Goal: Task Accomplishment & Management: Manage account settings

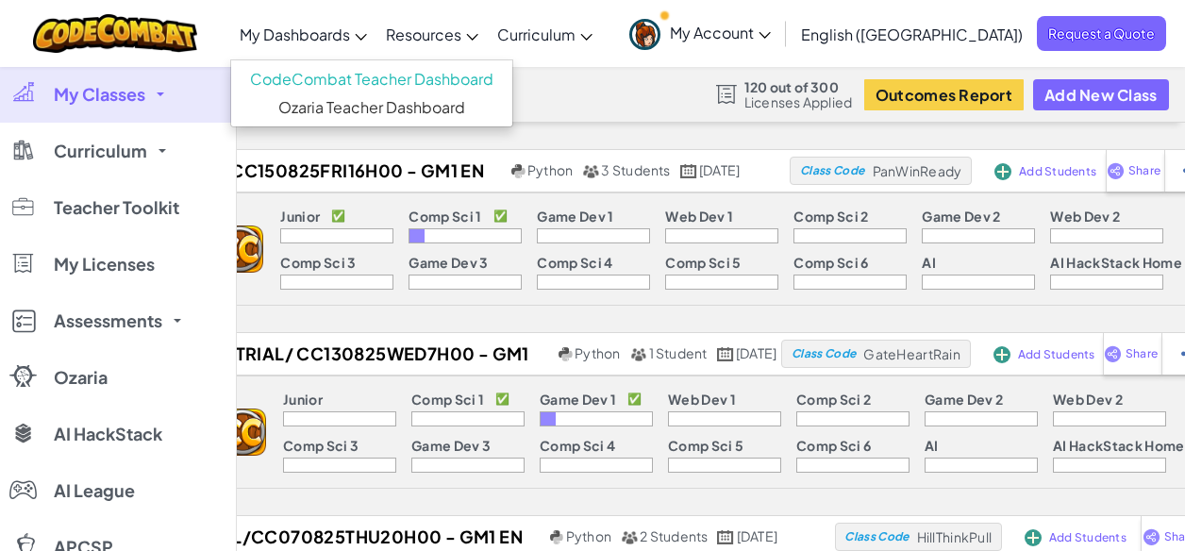
click at [376, 49] on link "My Dashboards" at bounding box center [303, 33] width 146 height 51
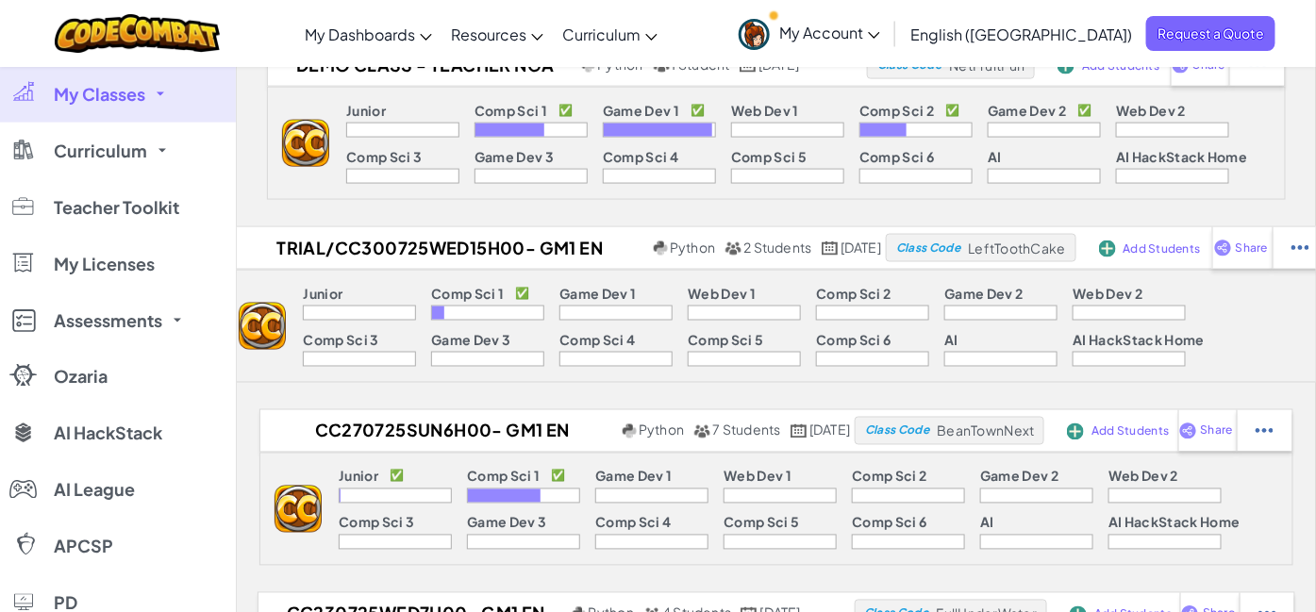
scroll to position [1048, 0]
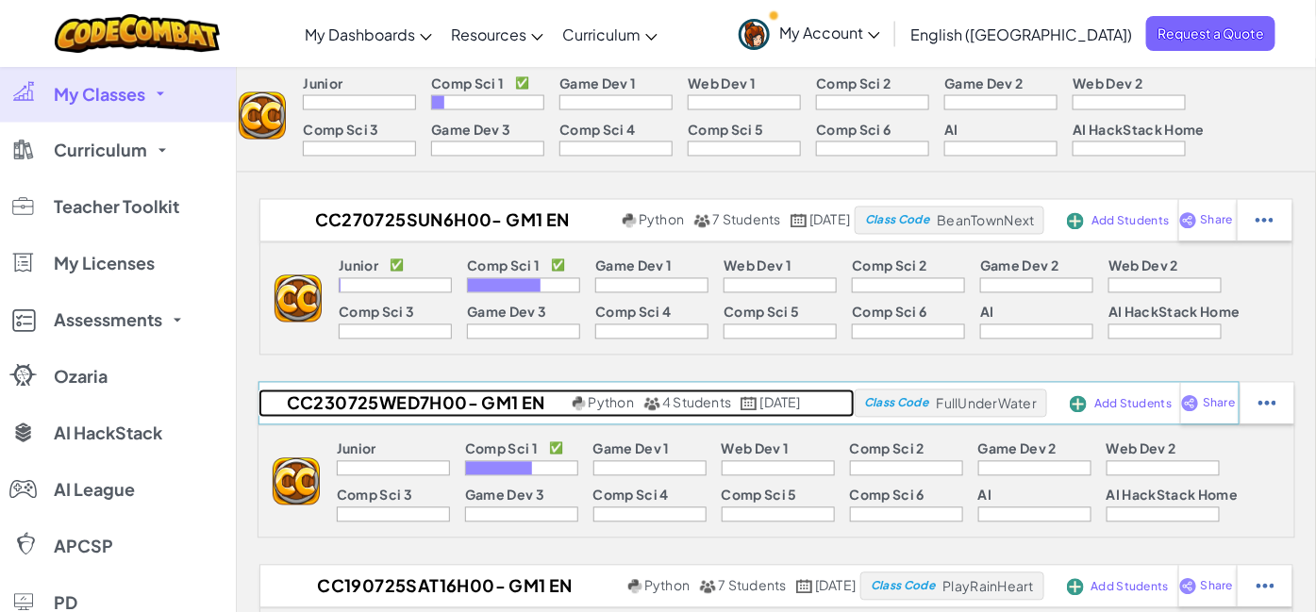
click at [404, 408] on h2 "CC230725Wed7h00- GM1 EN" at bounding box center [413, 404] width 309 height 28
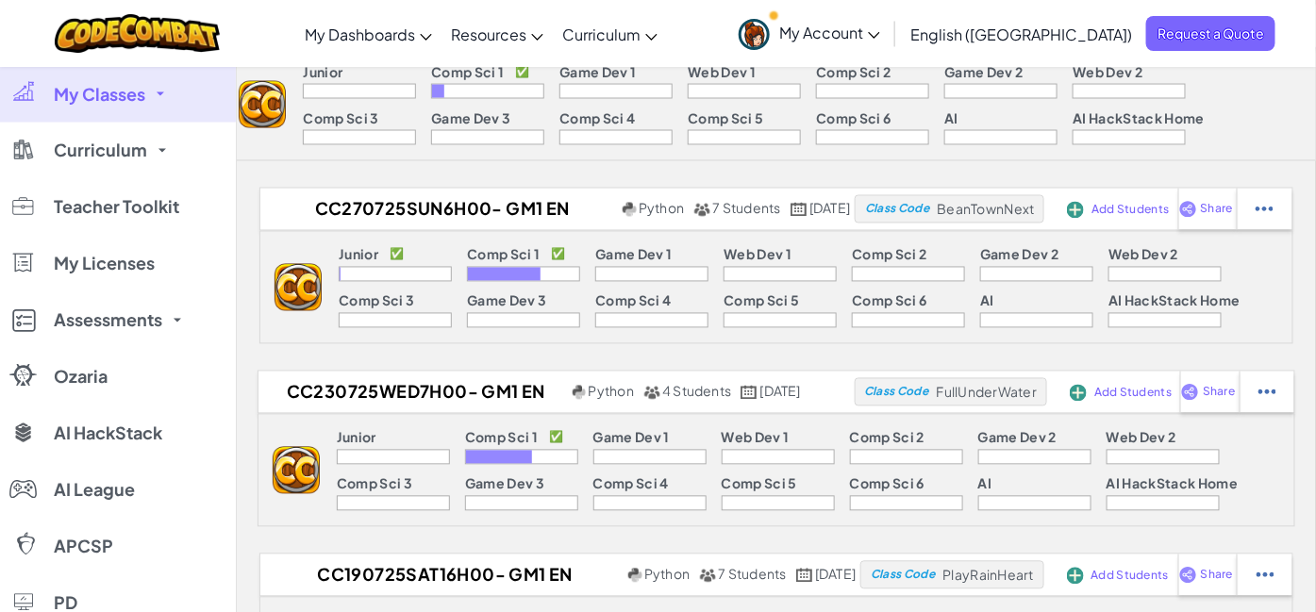
scroll to position [1153, 0]
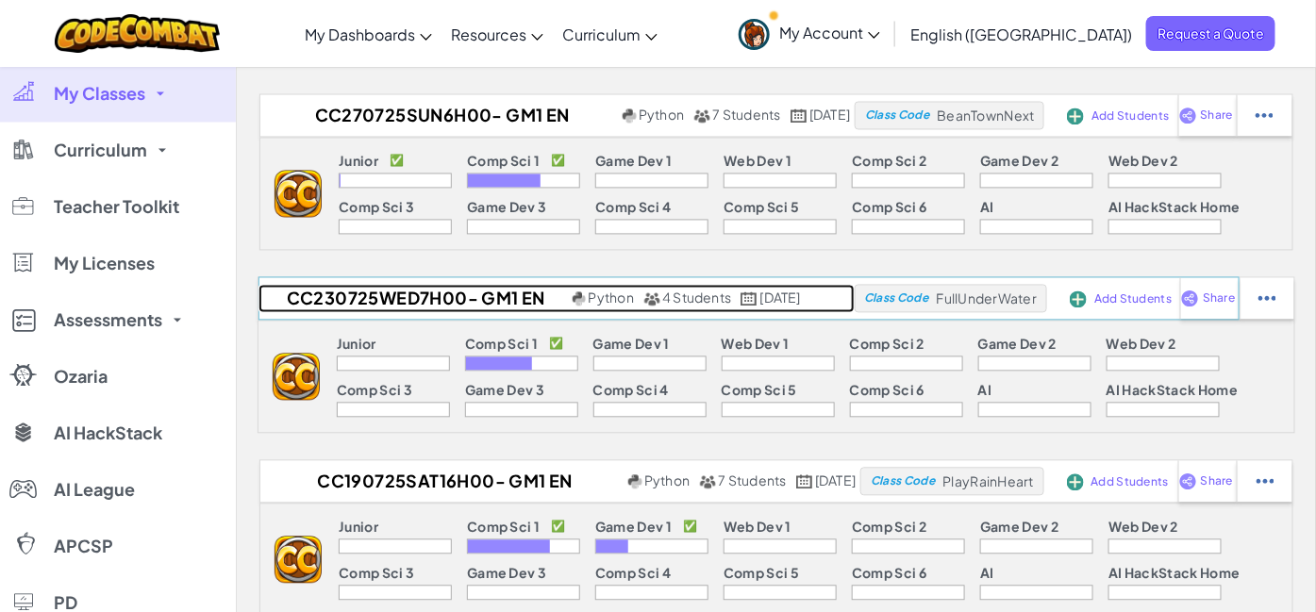
click at [461, 290] on h2 "CC230725Wed7h00- GM1 EN" at bounding box center [413, 299] width 309 height 28
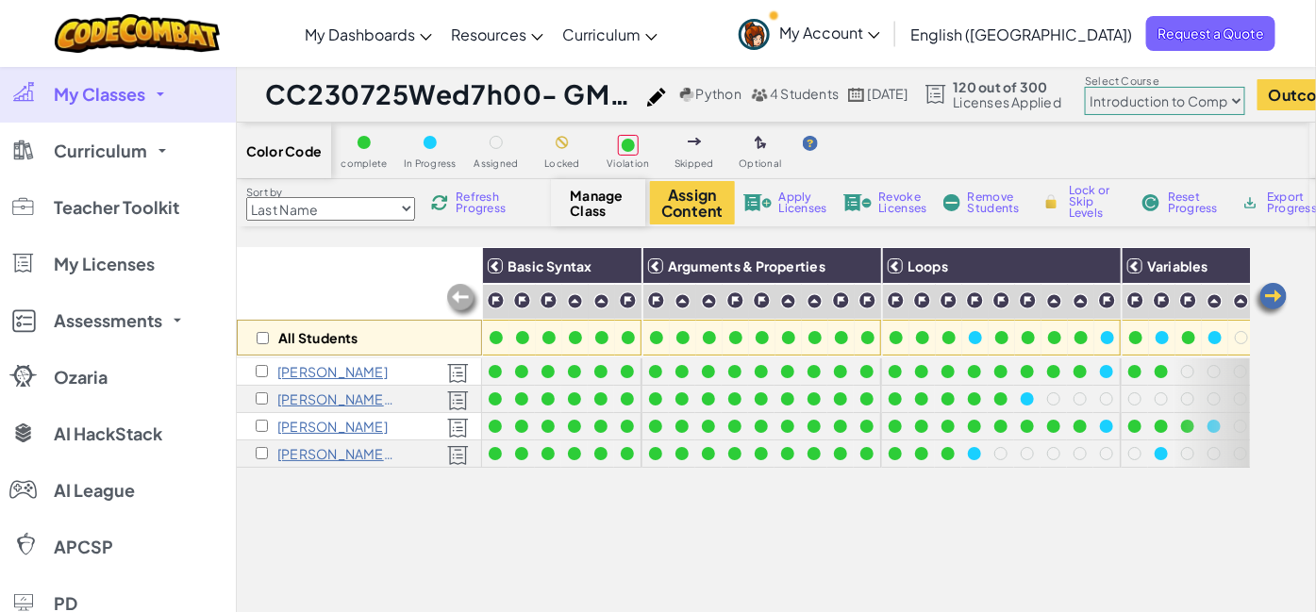
click at [609, 204] on span "Manage Class" at bounding box center [599, 203] width 56 height 30
click at [307, 148] on span "Color Code" at bounding box center [283, 150] width 75 height 15
click at [1246, 103] on select "Junior Introduction to Computer Science Game Development 1 Web Development 1 Co…" at bounding box center [1165, 101] width 160 height 28
click at [1140, 87] on select "Junior Introduction to Computer Science Game Development 1 Web Development 1 Co…" at bounding box center [1165, 101] width 160 height 28
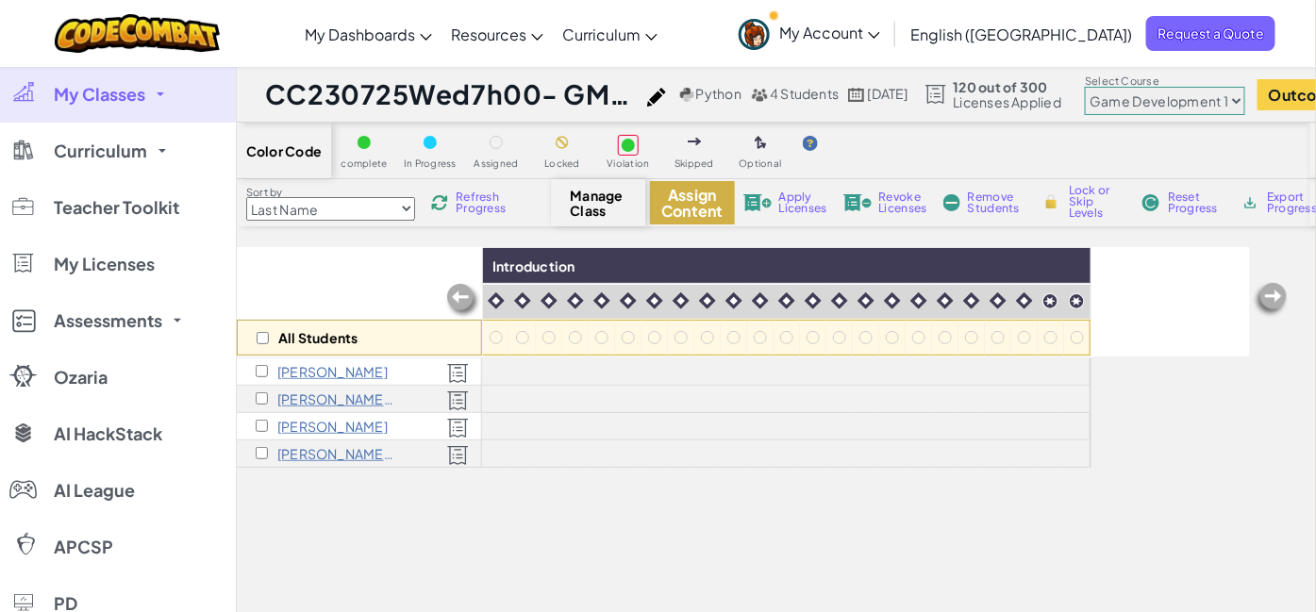
click at [703, 195] on button "Assign Content" at bounding box center [692, 202] width 85 height 43
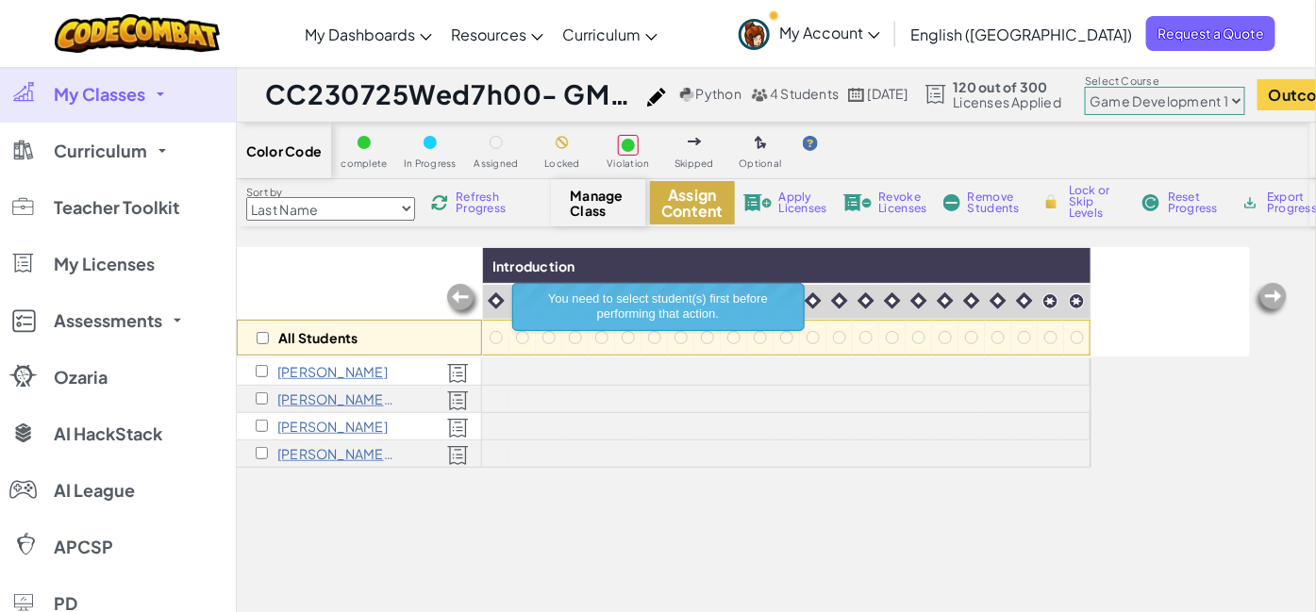
click at [703, 195] on button "Assign Content" at bounding box center [692, 202] width 85 height 43
drag, startPoint x: 1212, startPoint y: 98, endPoint x: 1209, endPoint y: 112, distance: 14.6
click at [1213, 98] on select "Junior Introduction to Computer Science Game Development 1 Web Development 1 Co…" at bounding box center [1165, 101] width 160 height 28
select select "560f1a9f22961295f9427742"
click at [1140, 87] on select "Junior Introduction to Computer Science Game Development 1 Web Development 1 Co…" at bounding box center [1165, 101] width 160 height 28
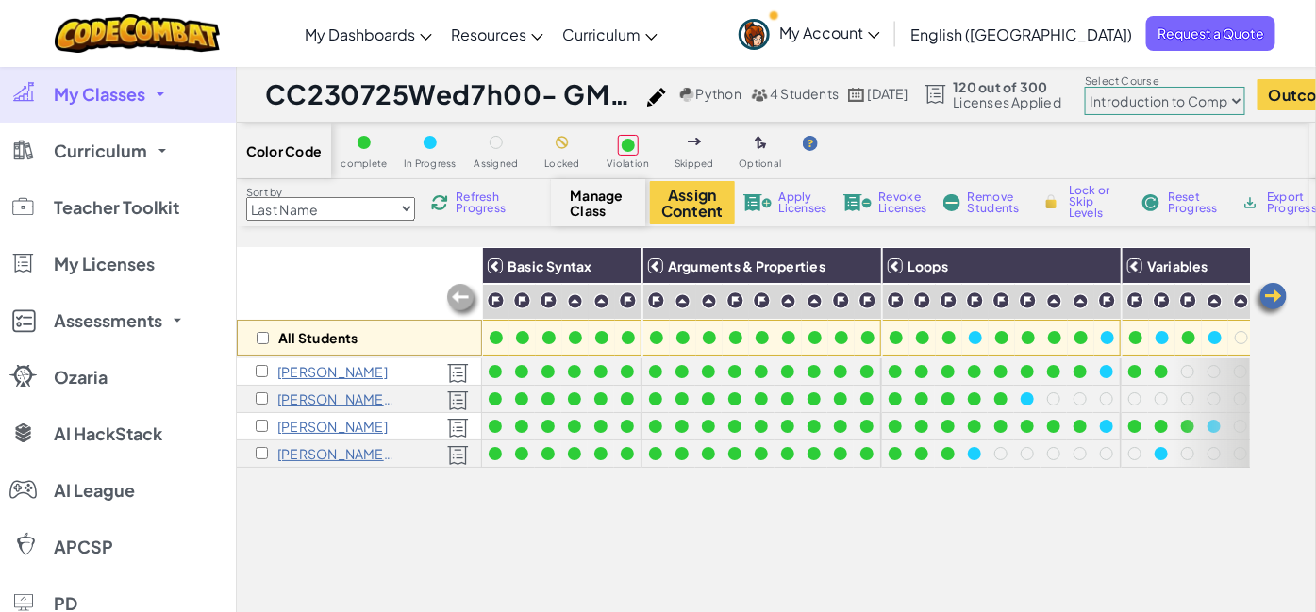
click at [1099, 198] on span "Lock or Skip Levels" at bounding box center [1097, 202] width 56 height 34
checkbox input "true"
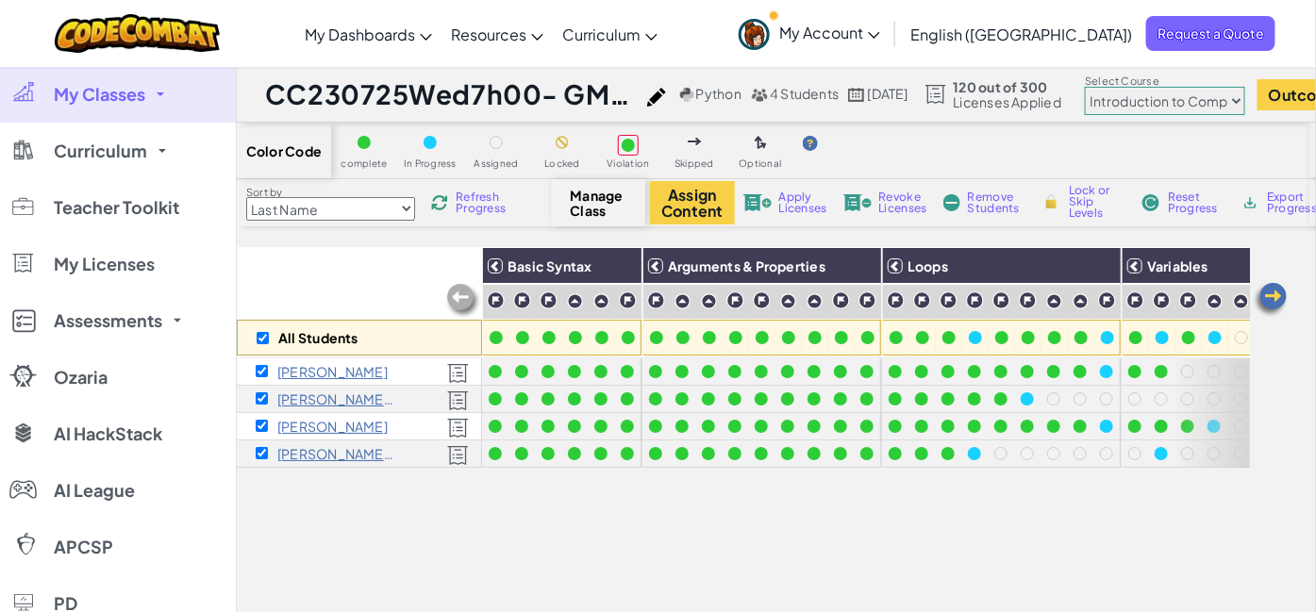
checkbox input "true"
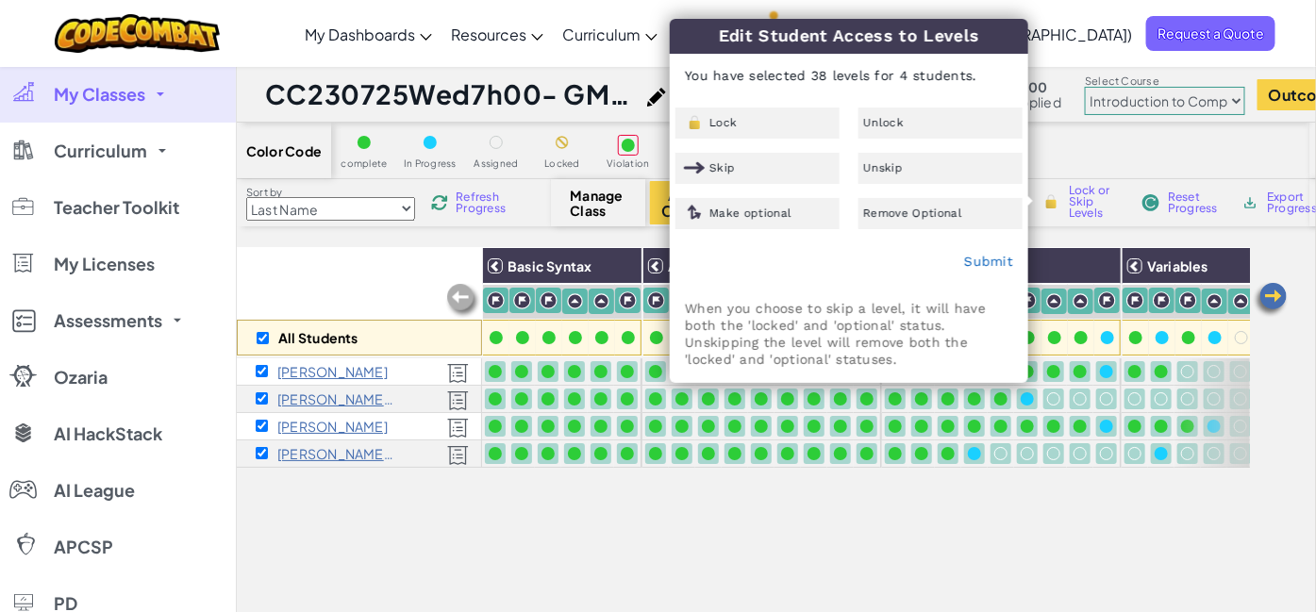
click at [1087, 222] on div "Assign Content Apply Licenses Revoke Licenses Remove Students Lock or Skip Leve…" at bounding box center [980, 202] width 661 height 43
checkbox input "false"
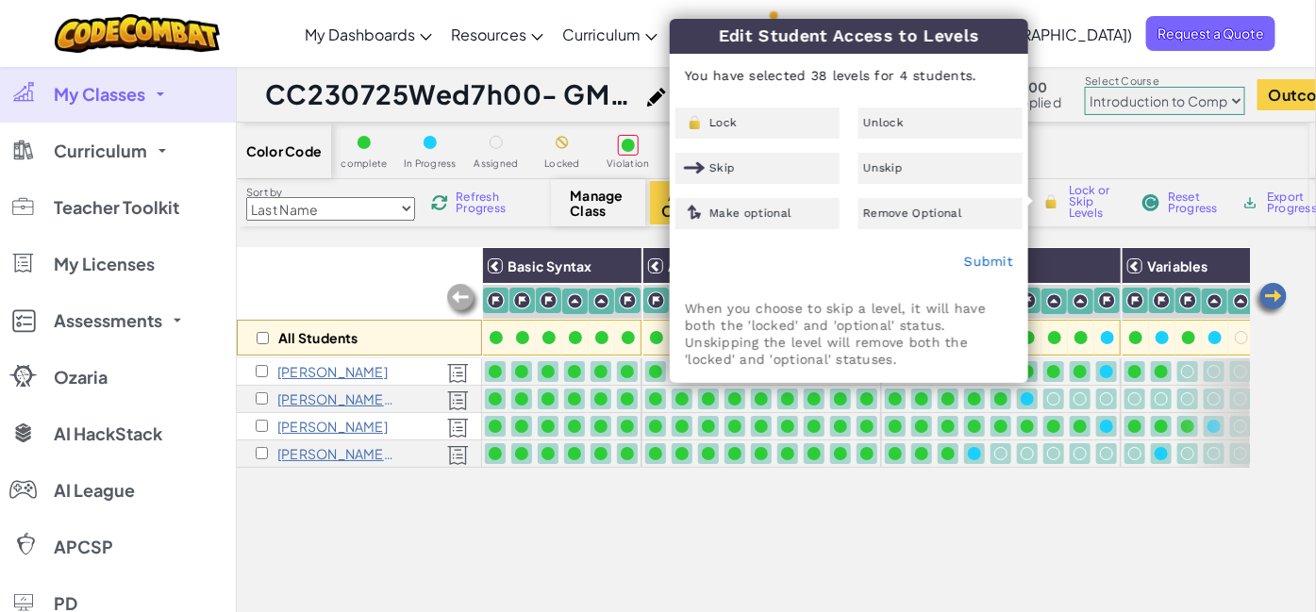
checkbox input "false"
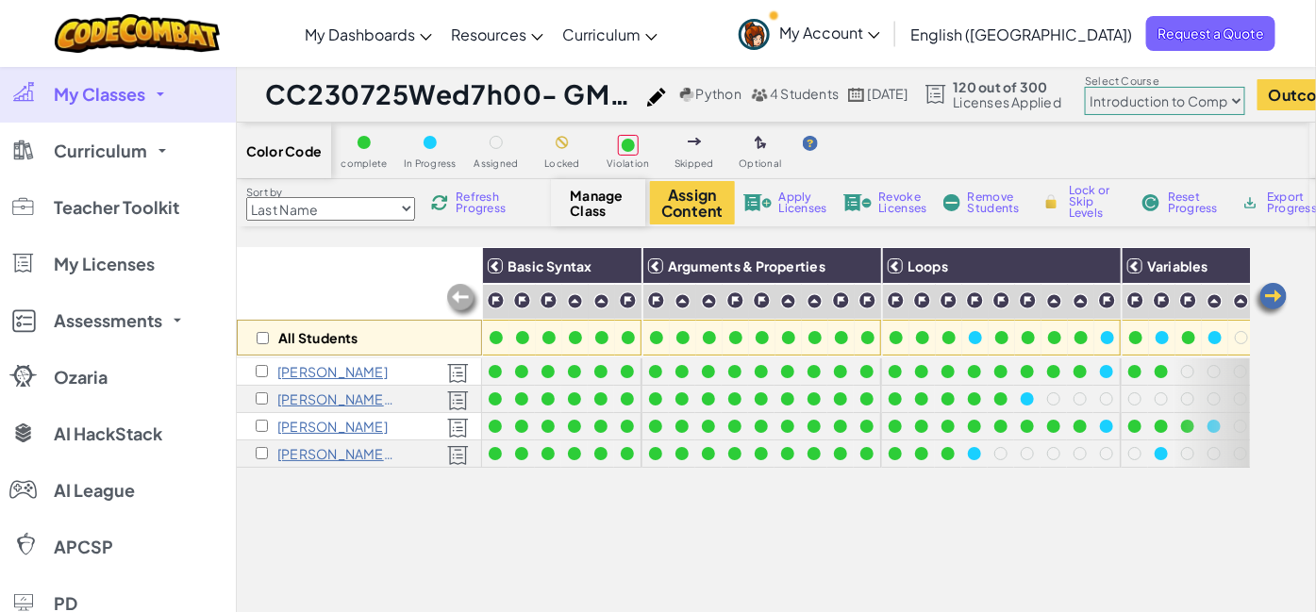
scroll to position [0, 5]
click at [628, 78] on h1 "CC230725Wed7h00- GM1 EN" at bounding box center [451, 94] width 373 height 36
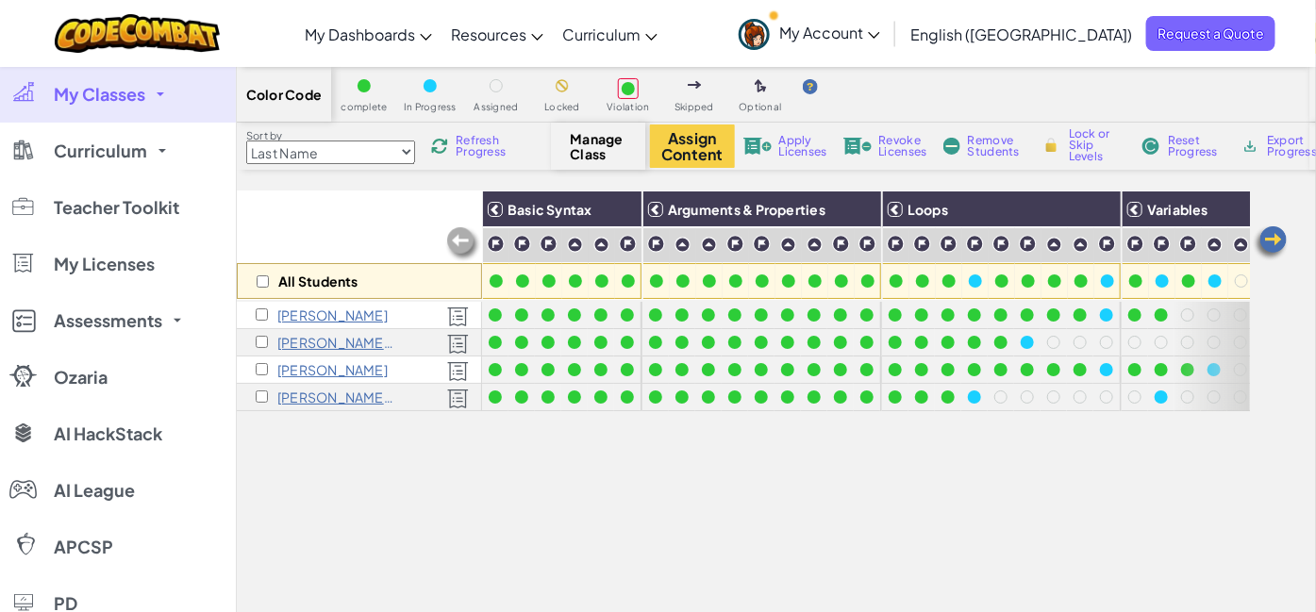
scroll to position [105, 0]
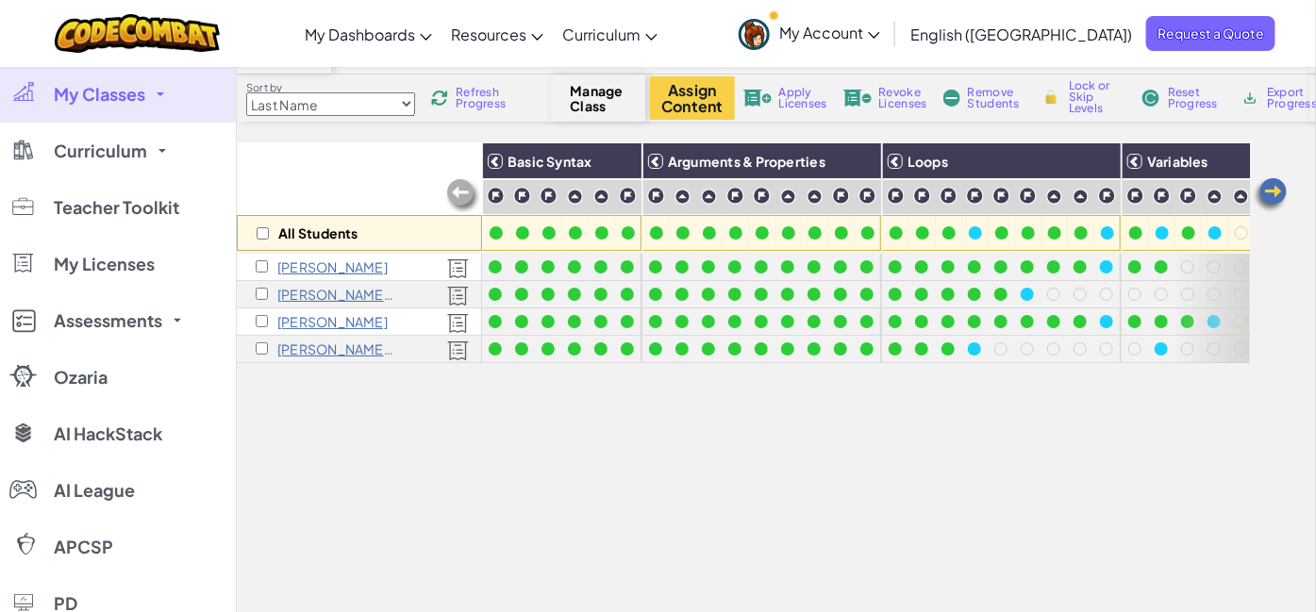
click at [1259, 183] on img at bounding box center [1271, 195] width 38 height 38
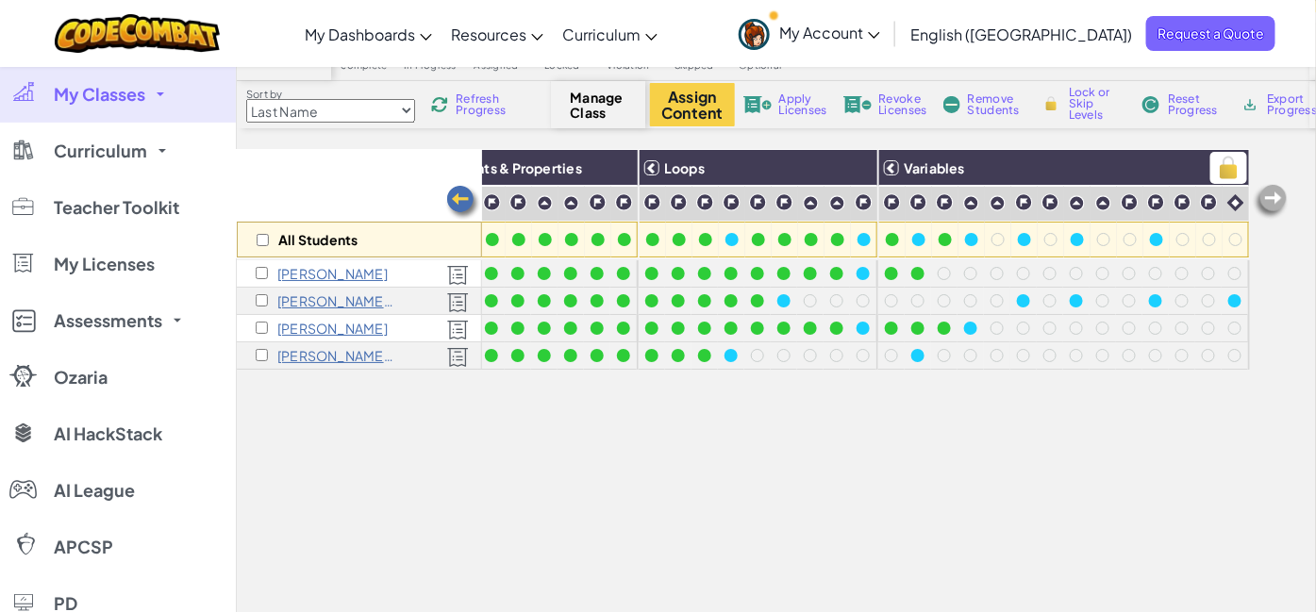
scroll to position [0, 0]
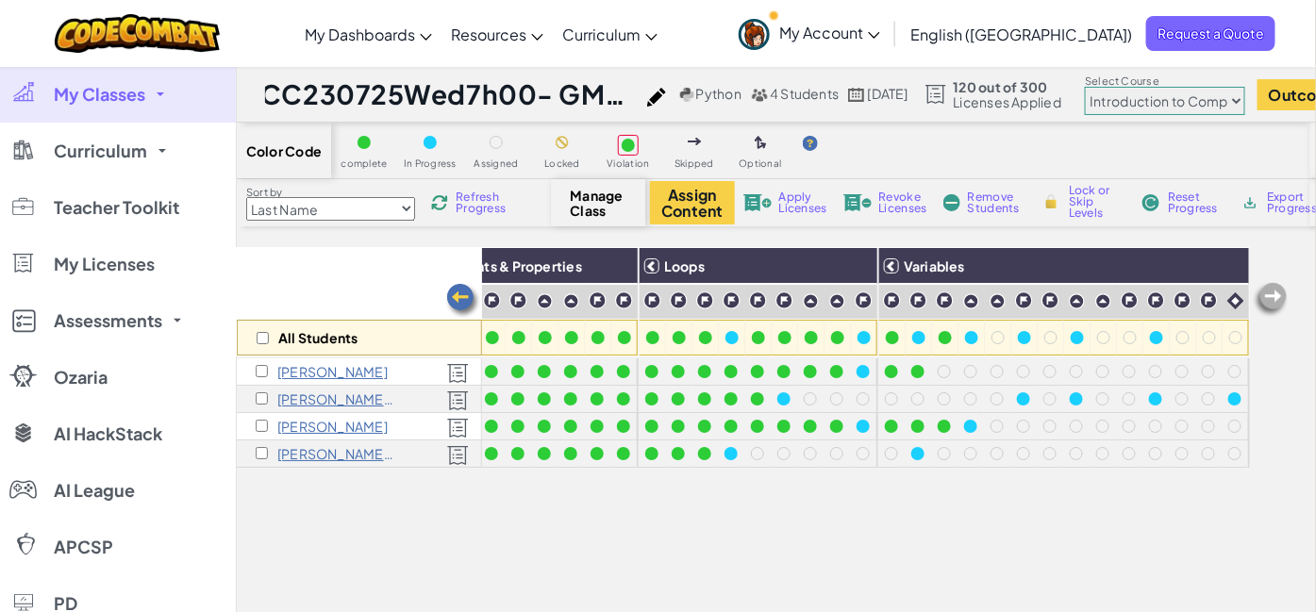
click at [1262, 303] on img at bounding box center [1271, 300] width 38 height 38
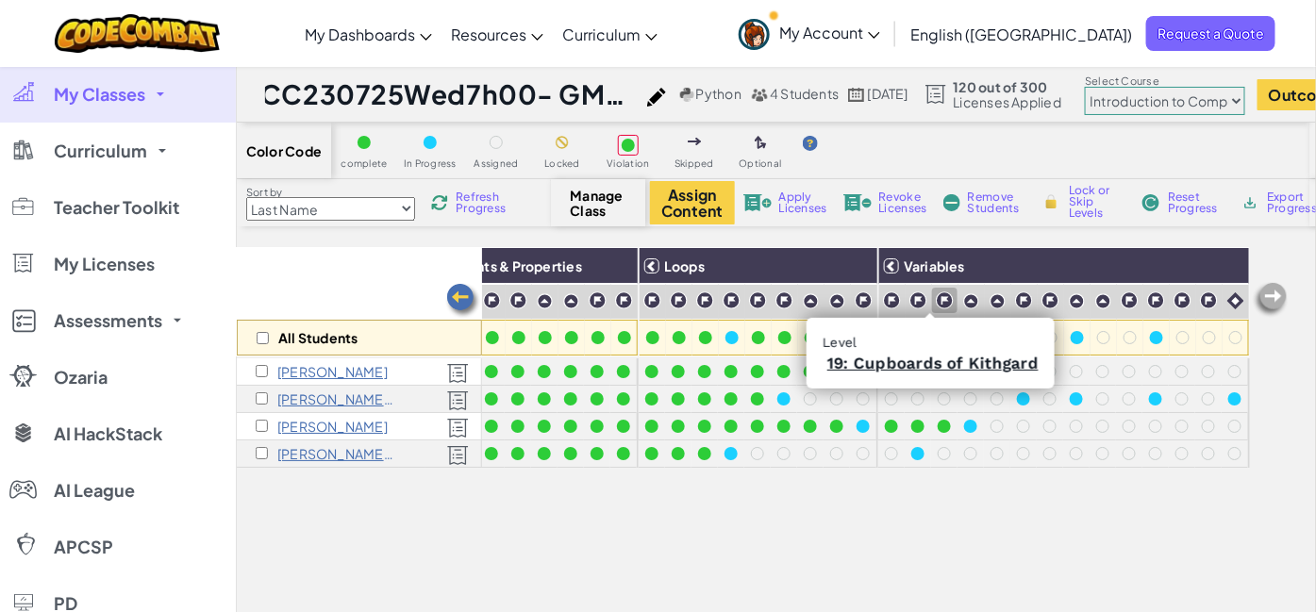
click at [936, 303] on img at bounding box center [945, 301] width 18 height 18
click at [936, 297] on img at bounding box center [945, 301] width 18 height 18
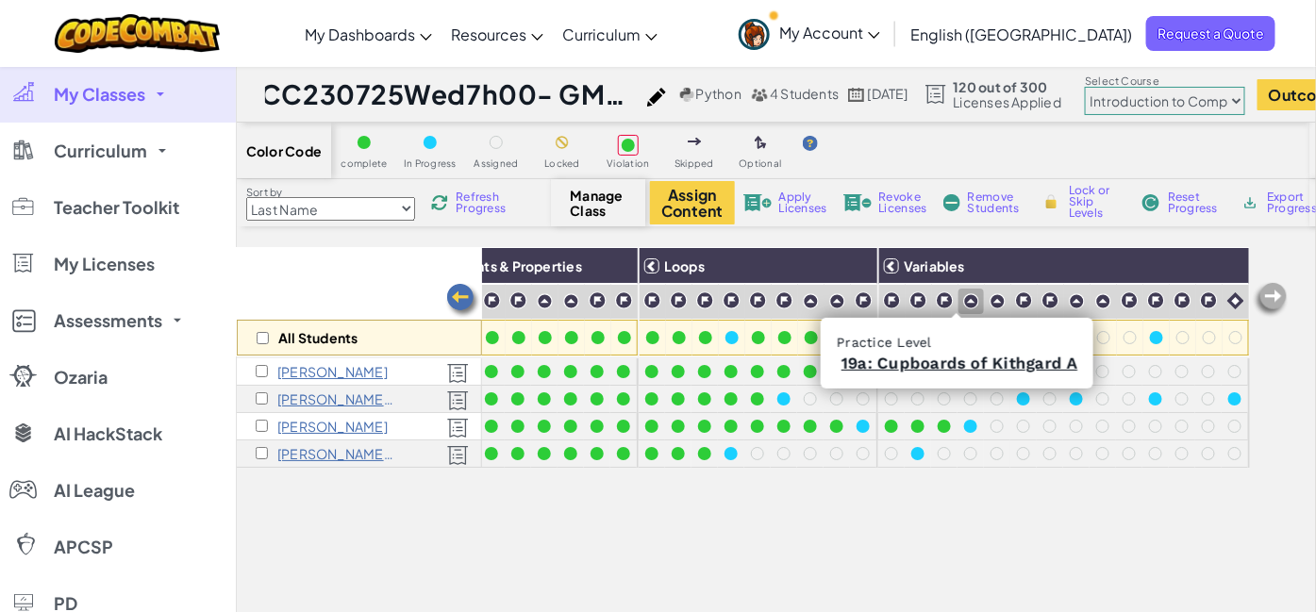
click at [963, 300] on img at bounding box center [971, 301] width 16 height 16
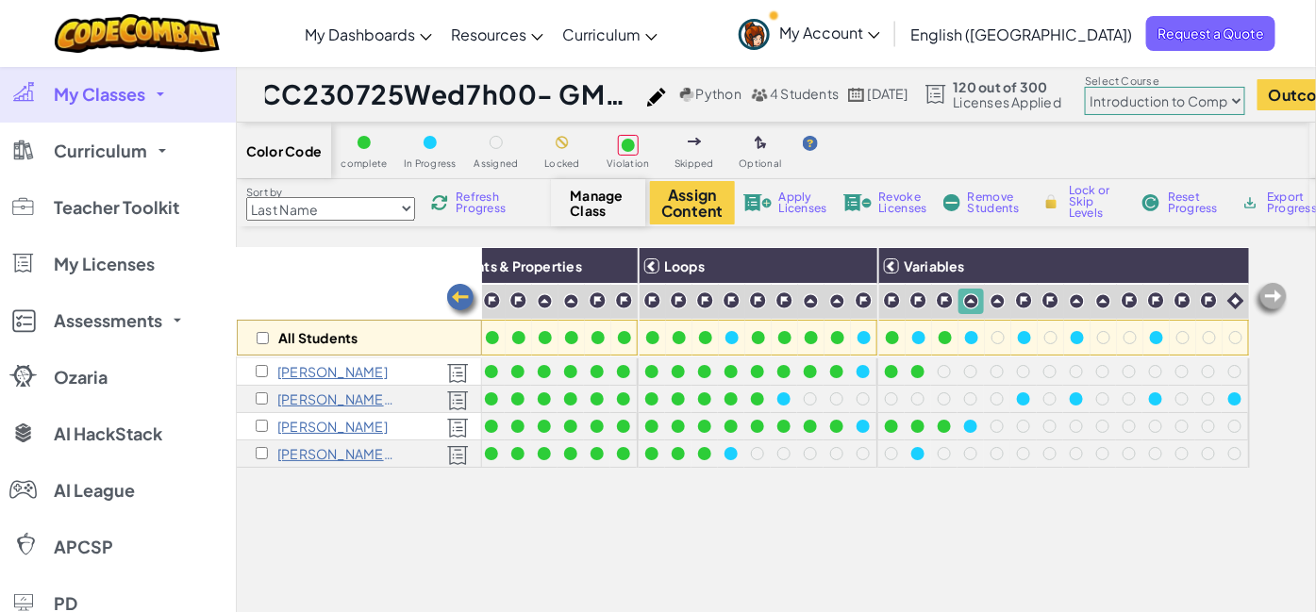
click at [963, 300] on img at bounding box center [971, 301] width 16 height 16
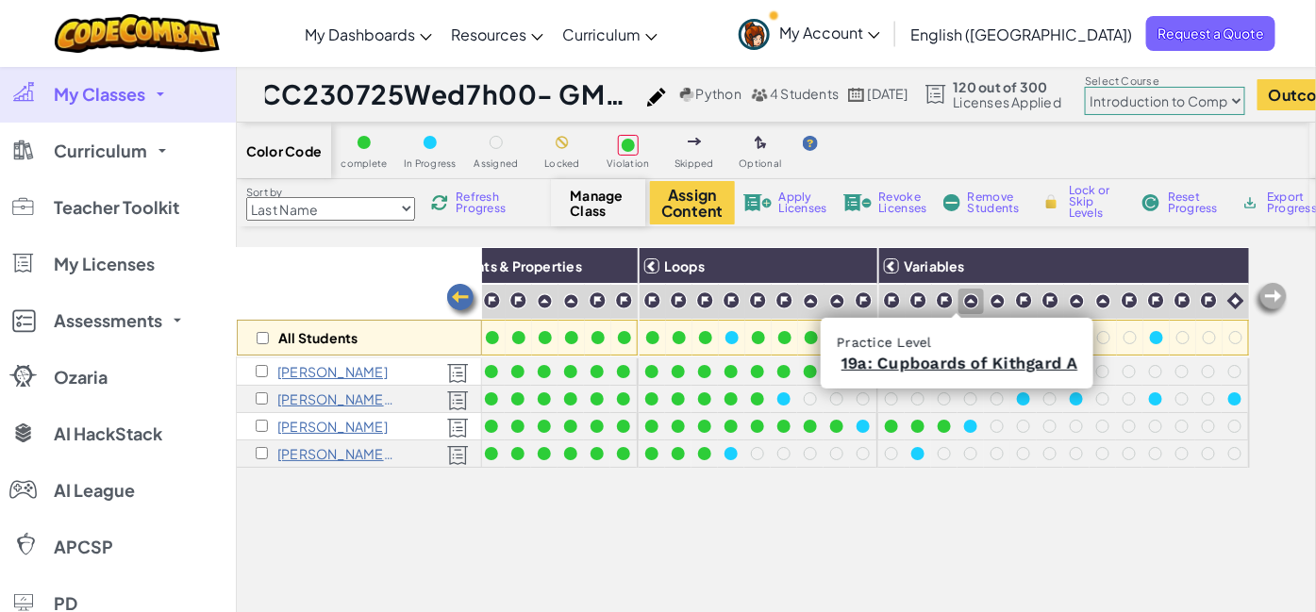
click at [963, 297] on img at bounding box center [971, 301] width 16 height 16
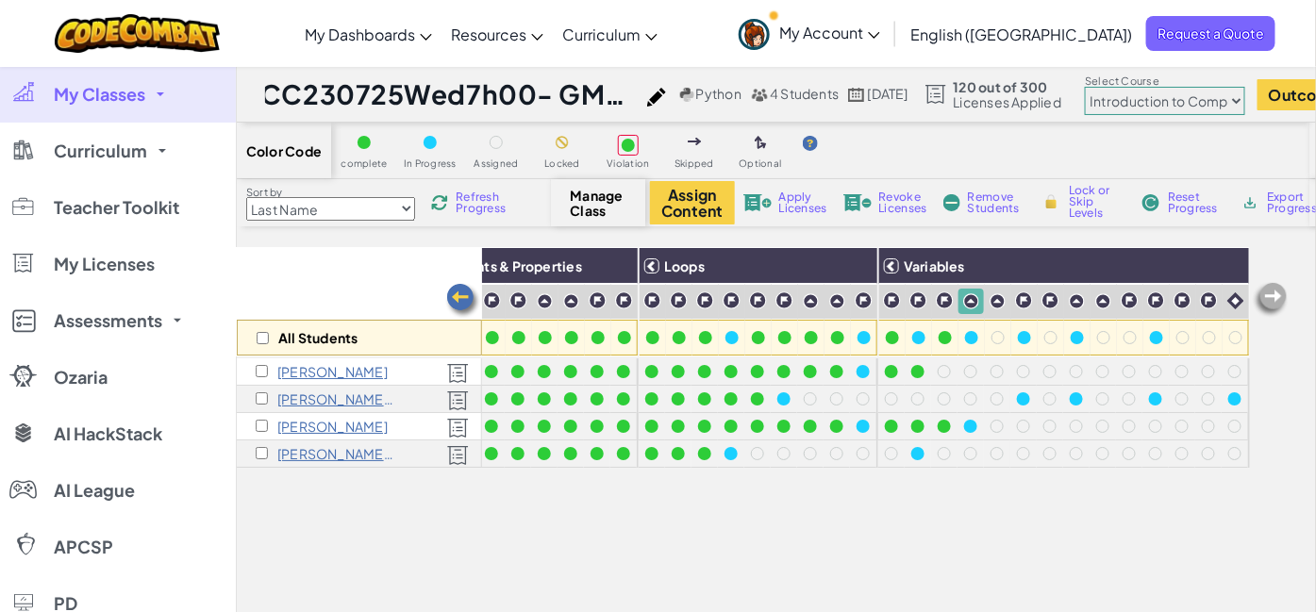
click at [1032, 532] on div "All Students Basic Syntax Arguments & Properties Loops Variables [PERSON_NAME] …" at bounding box center [743, 511] width 1013 height 528
click at [452, 371] on img at bounding box center [458, 373] width 22 height 21
click at [666, 88] on img at bounding box center [656, 97] width 19 height 19
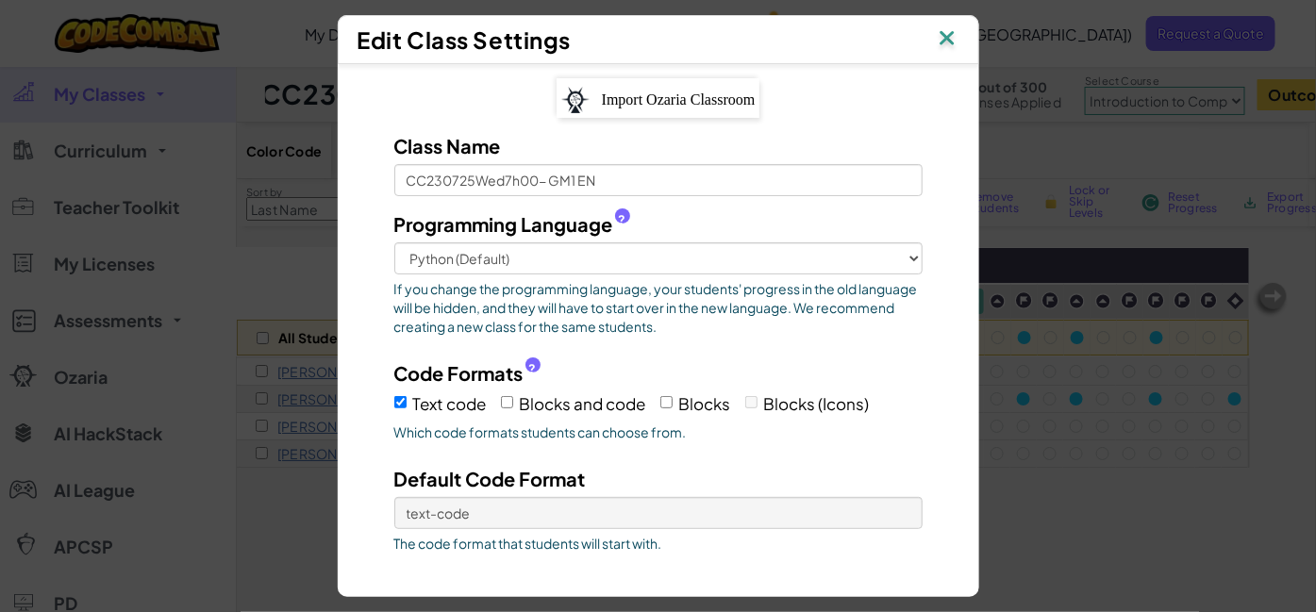
click at [953, 42] on img at bounding box center [947, 39] width 25 height 28
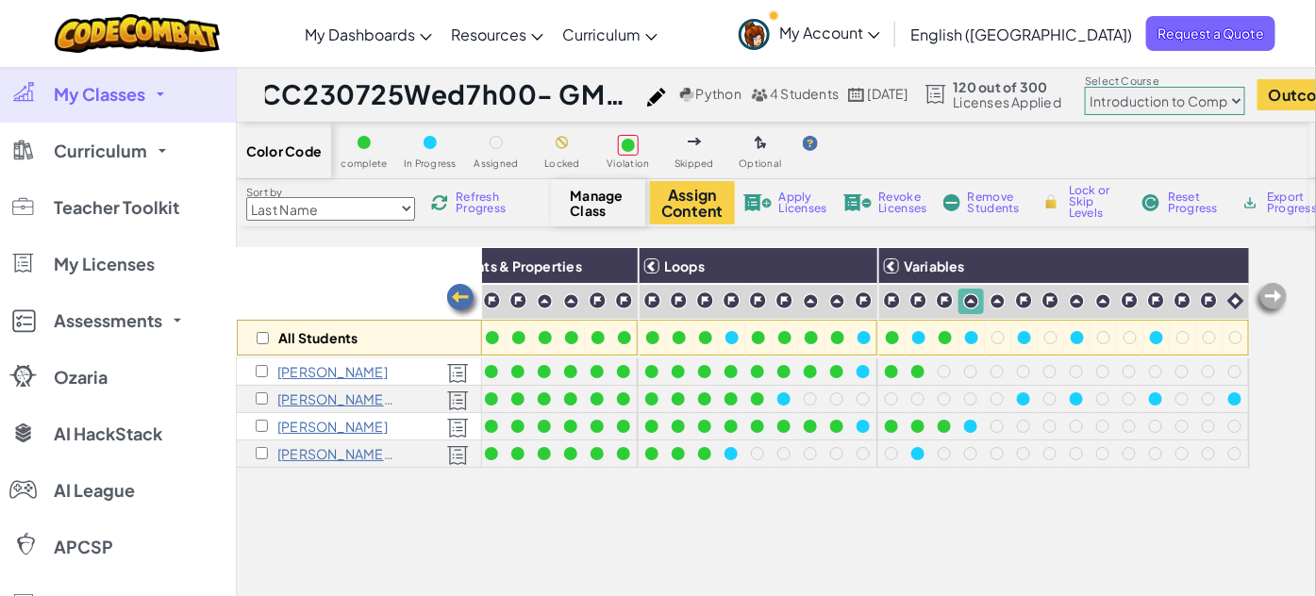
click at [1095, 201] on span "Lock or Skip Levels" at bounding box center [1097, 202] width 56 height 34
checkbox input "true"
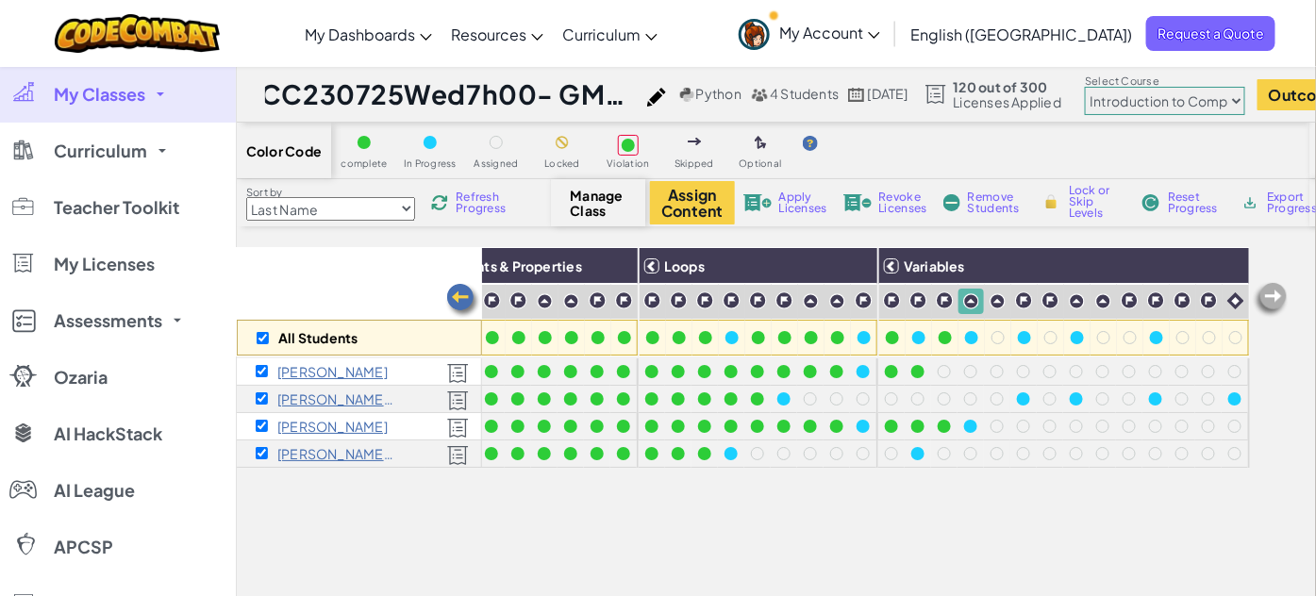
checkbox input "true"
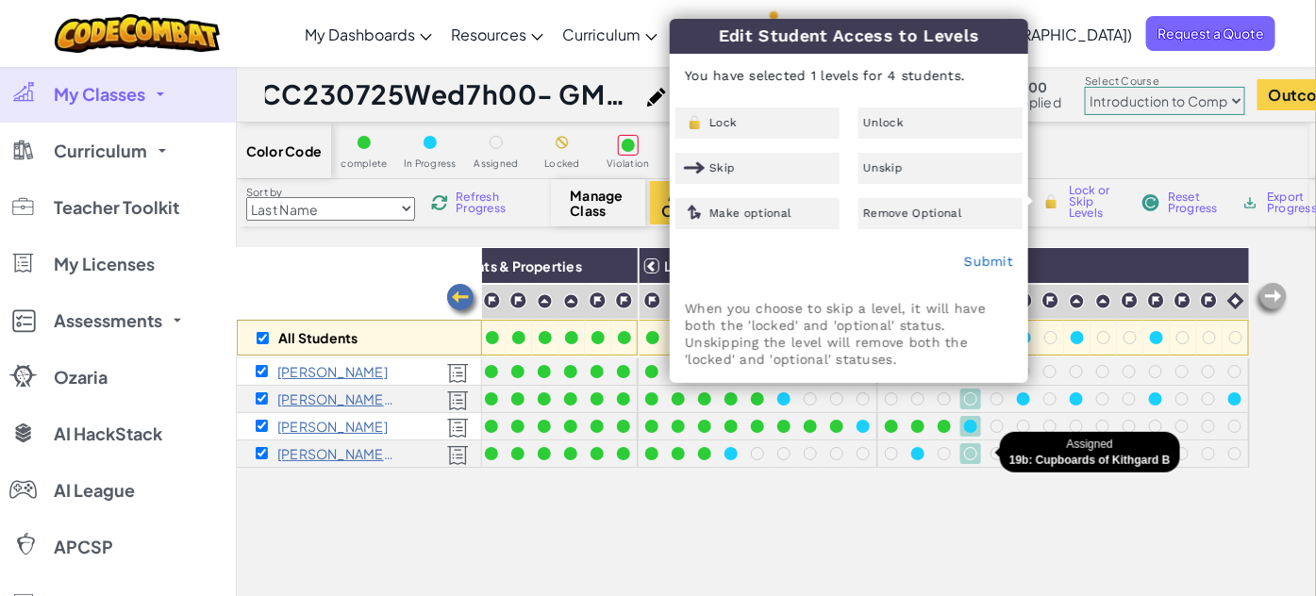
click at [990, 490] on div "All Students Basic Syntax Arguments & Properties Loops Variables [PERSON_NAME] …" at bounding box center [743, 511] width 1013 height 528
checkbox input "false"
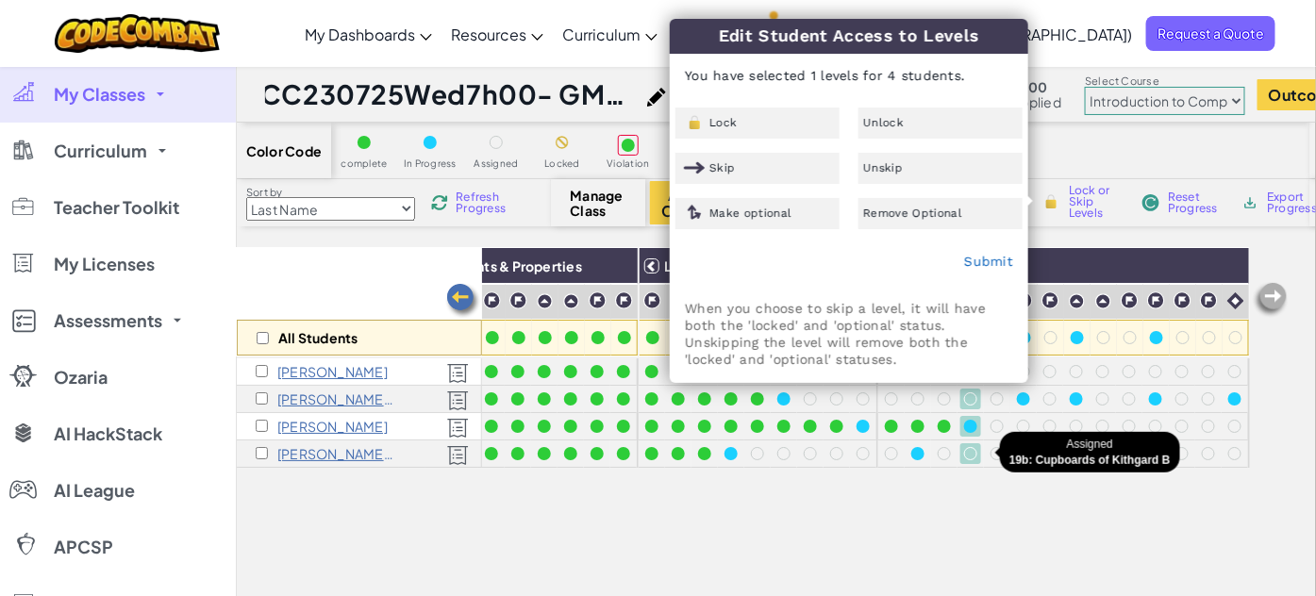
checkbox input "false"
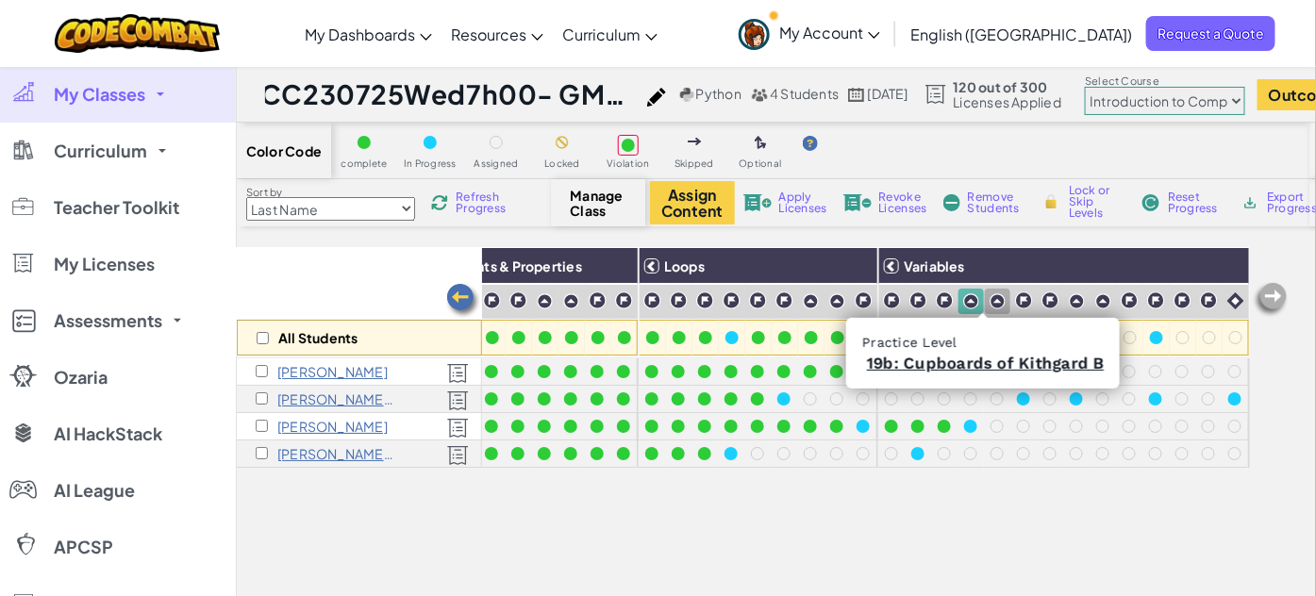
click at [990, 297] on img at bounding box center [998, 301] width 16 height 16
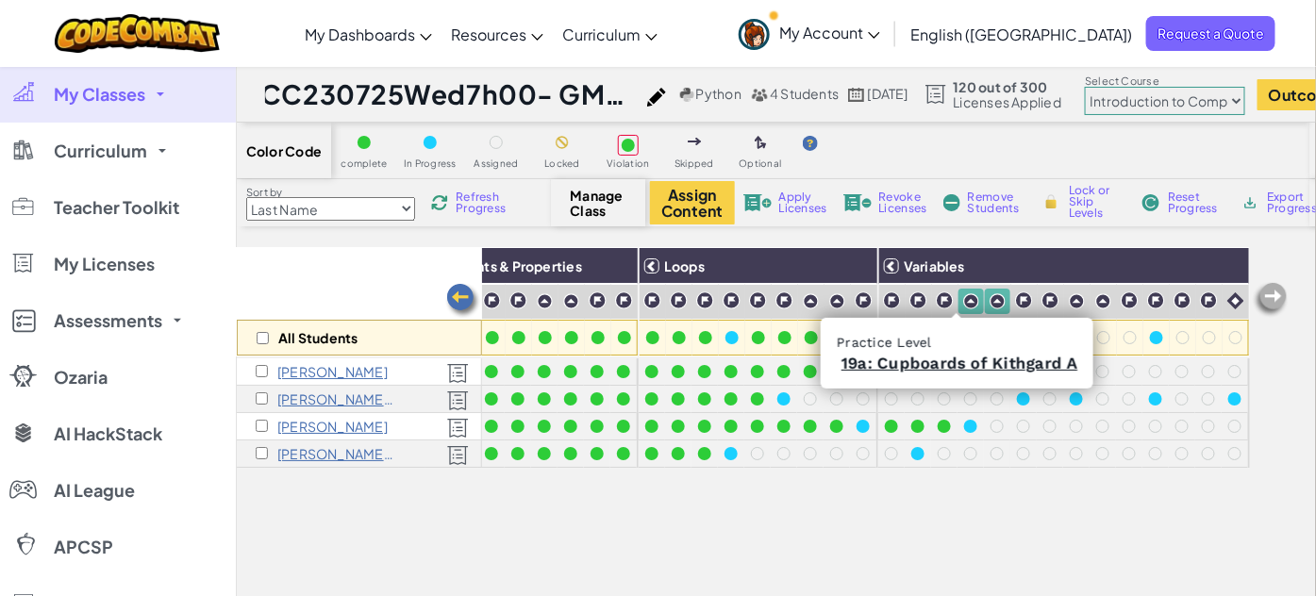
click at [963, 299] on img at bounding box center [971, 301] width 16 height 16
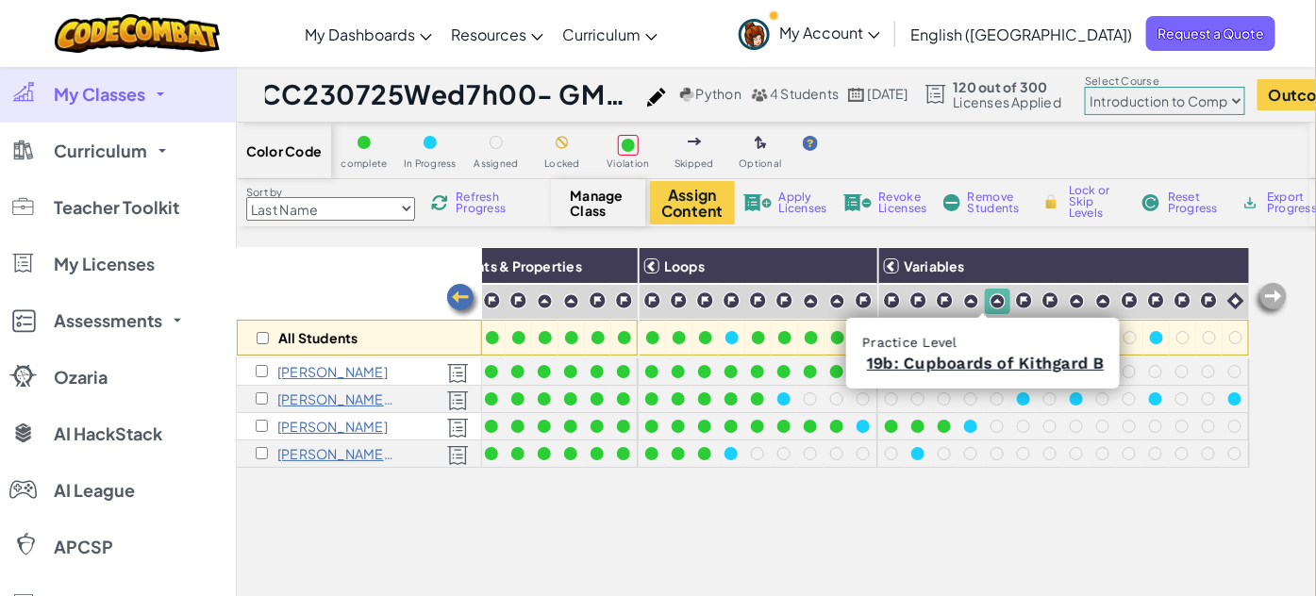
click at [990, 297] on img at bounding box center [998, 301] width 16 height 16
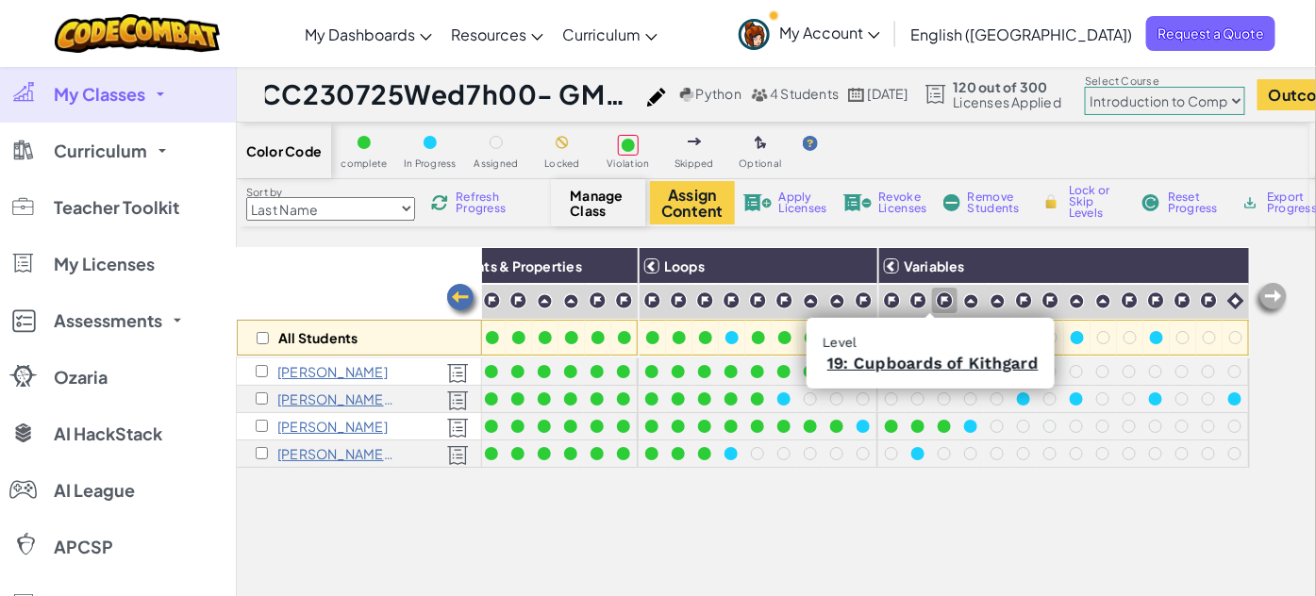
click at [936, 302] on img at bounding box center [945, 301] width 18 height 18
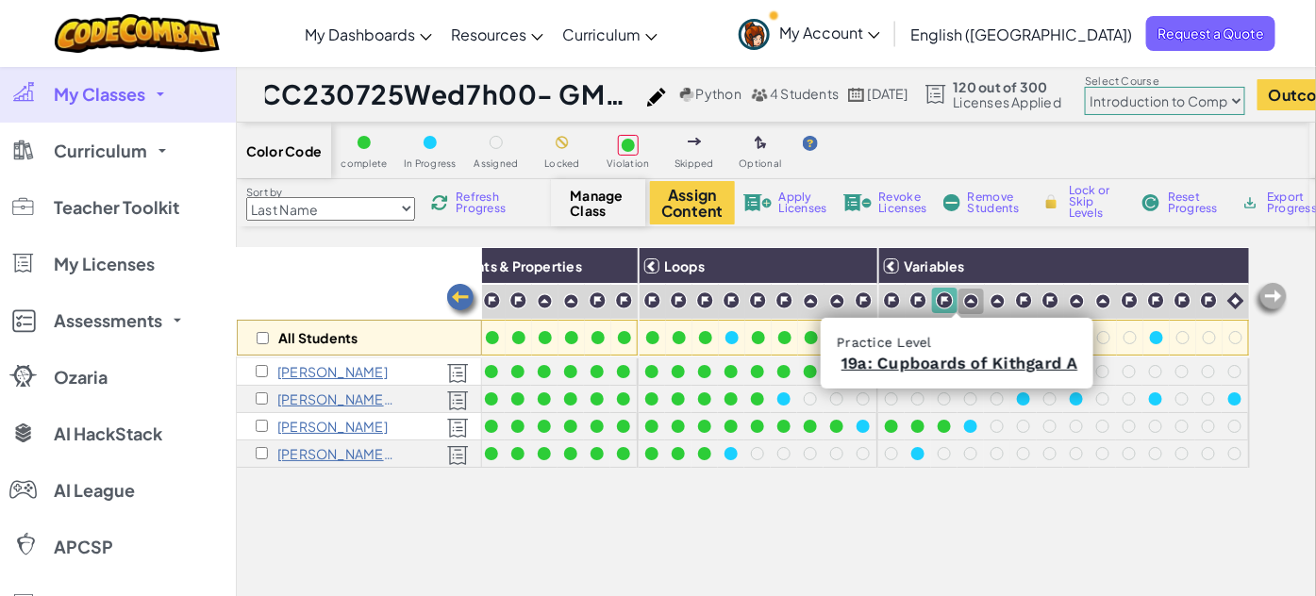
click at [963, 303] on img at bounding box center [971, 301] width 16 height 16
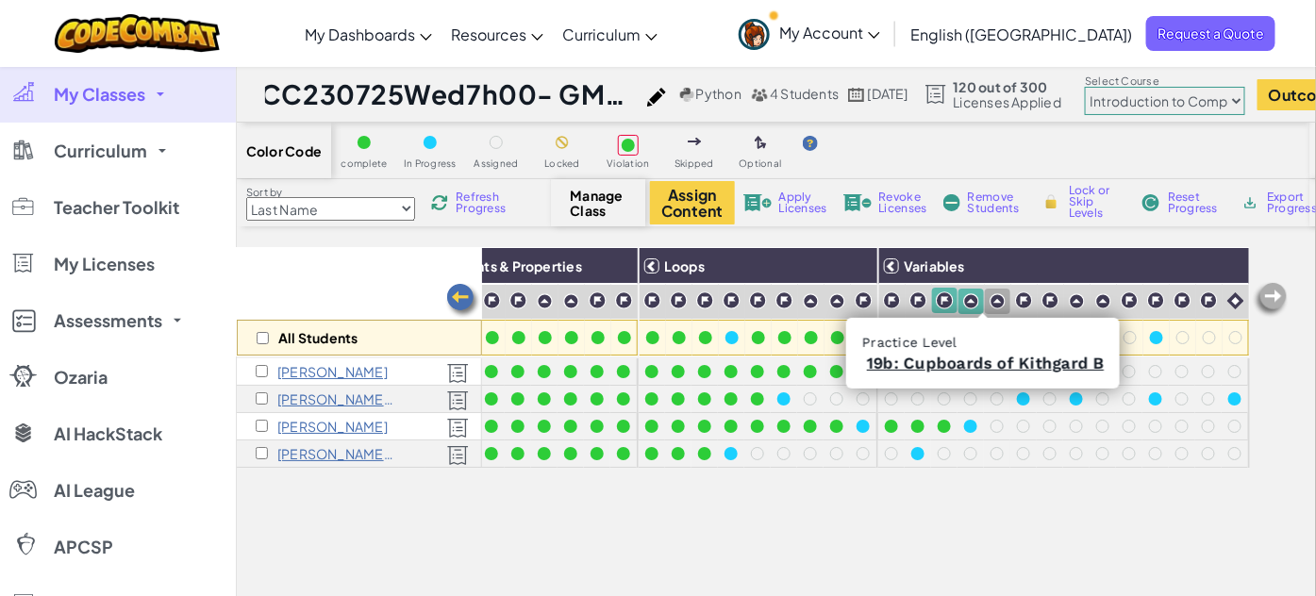
click at [990, 300] on img at bounding box center [998, 301] width 16 height 16
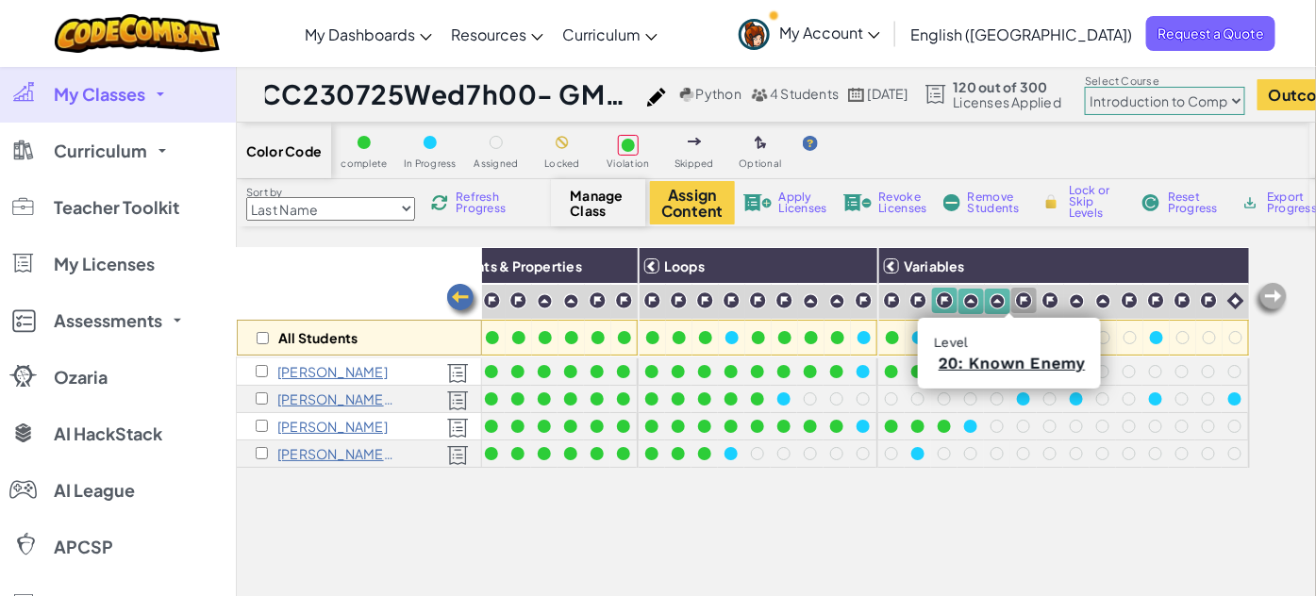
click at [1015, 300] on img at bounding box center [1024, 301] width 18 height 18
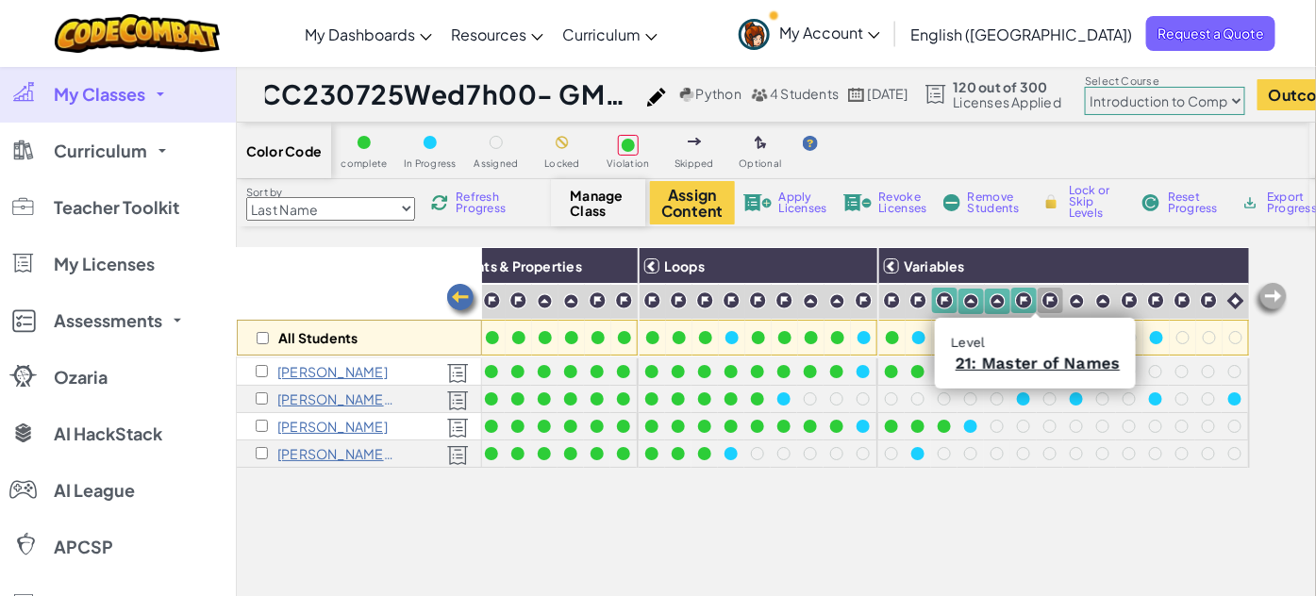
click at [1042, 297] on img at bounding box center [1051, 301] width 18 height 18
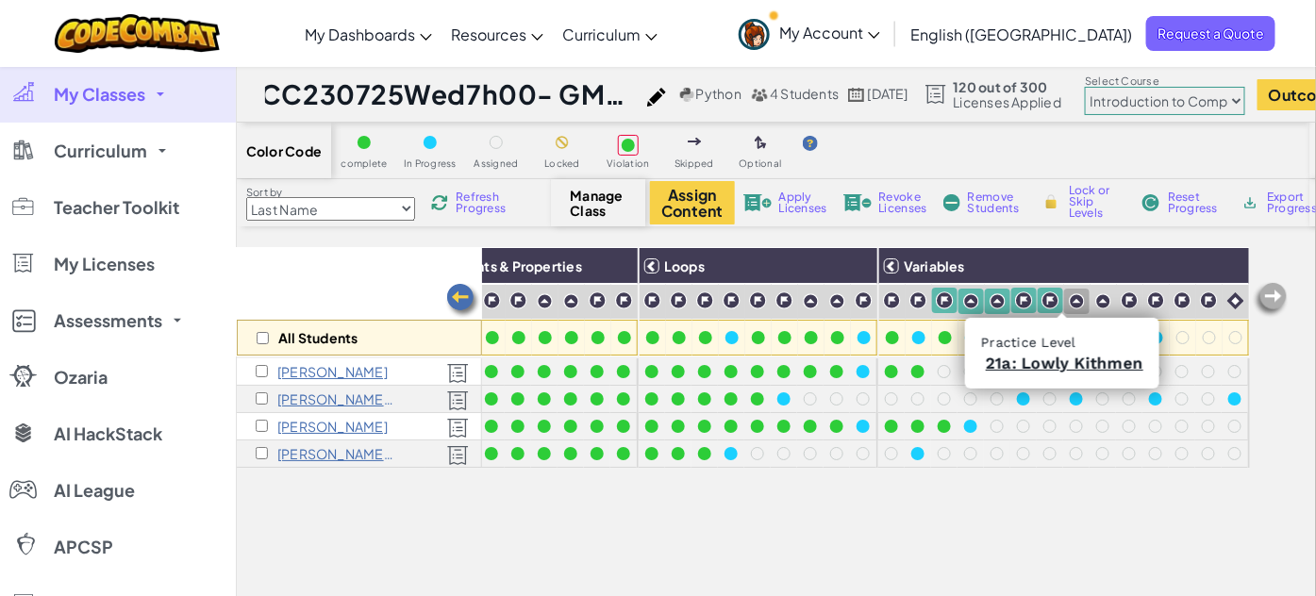
click at [1069, 296] on img at bounding box center [1077, 301] width 16 height 16
click at [1095, 300] on img at bounding box center [1103, 301] width 16 height 16
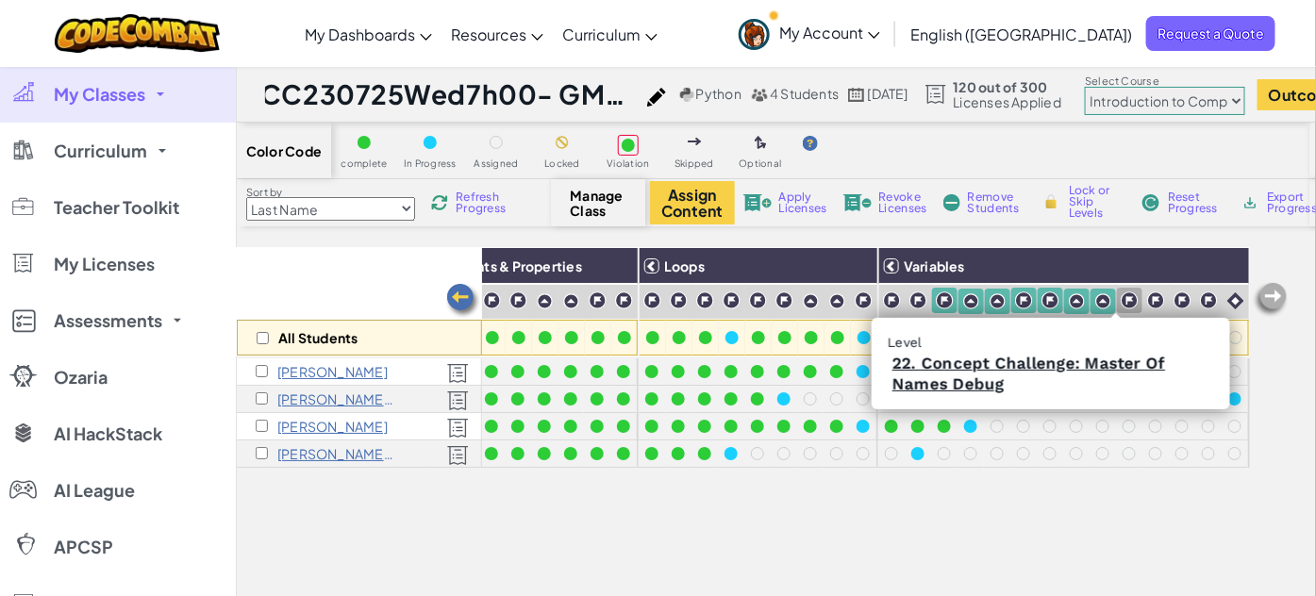
click at [1121, 300] on img at bounding box center [1130, 301] width 18 height 18
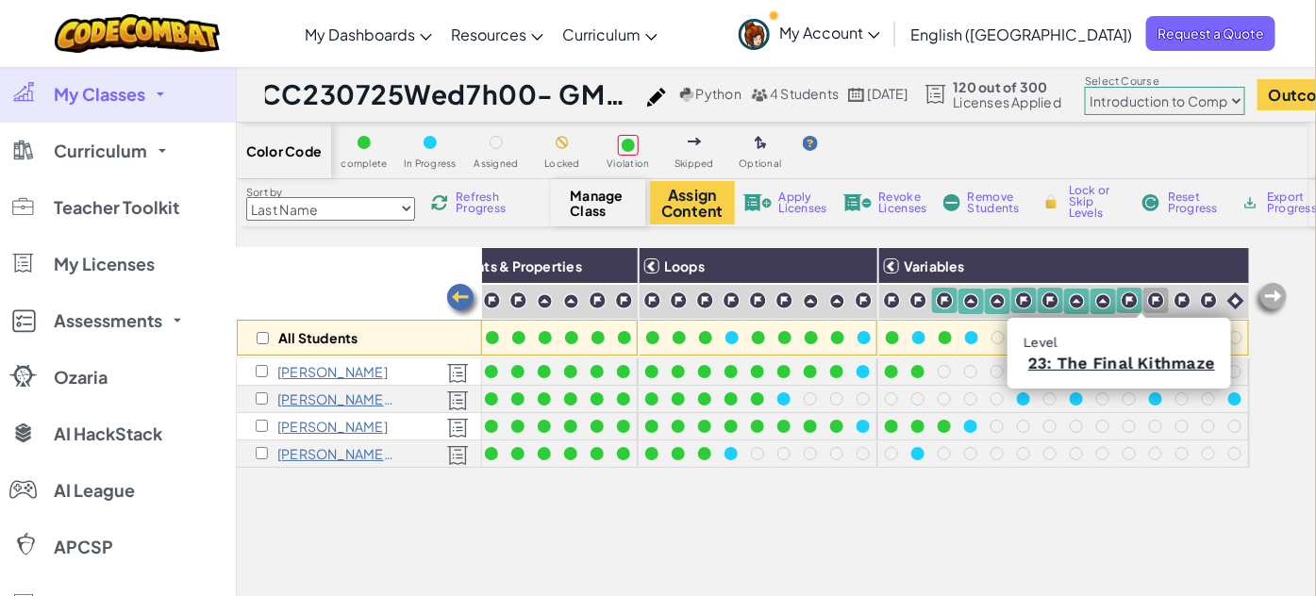
click at [1147, 300] on img at bounding box center [1156, 301] width 18 height 18
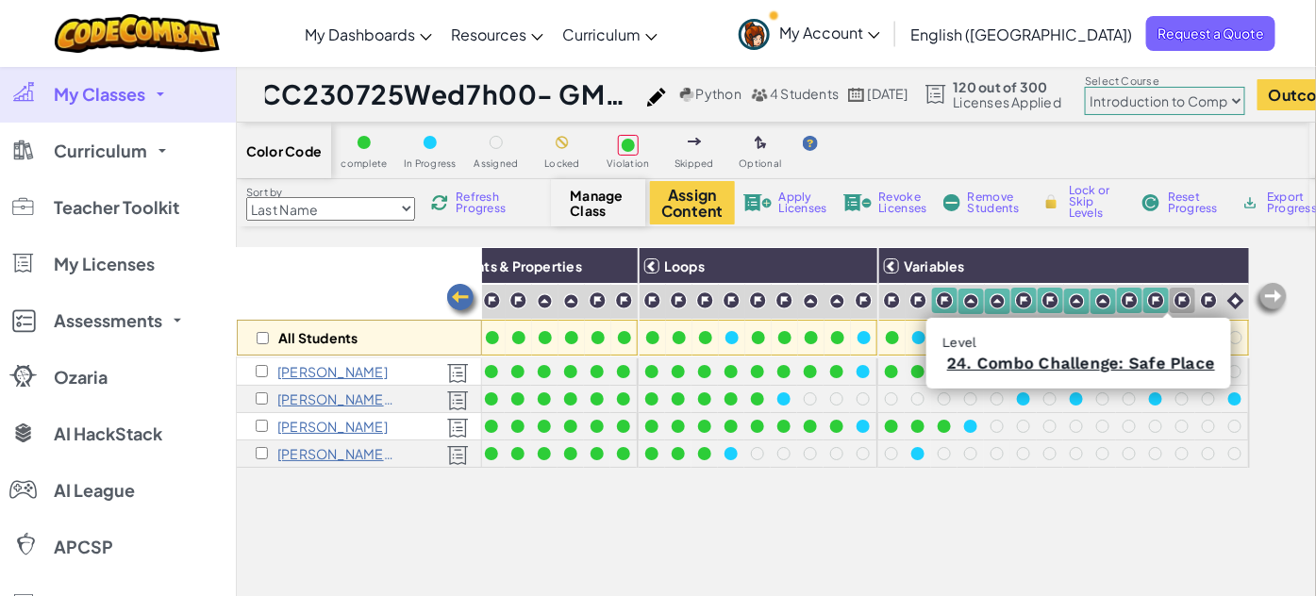
click at [1174, 303] on img at bounding box center [1183, 301] width 18 height 18
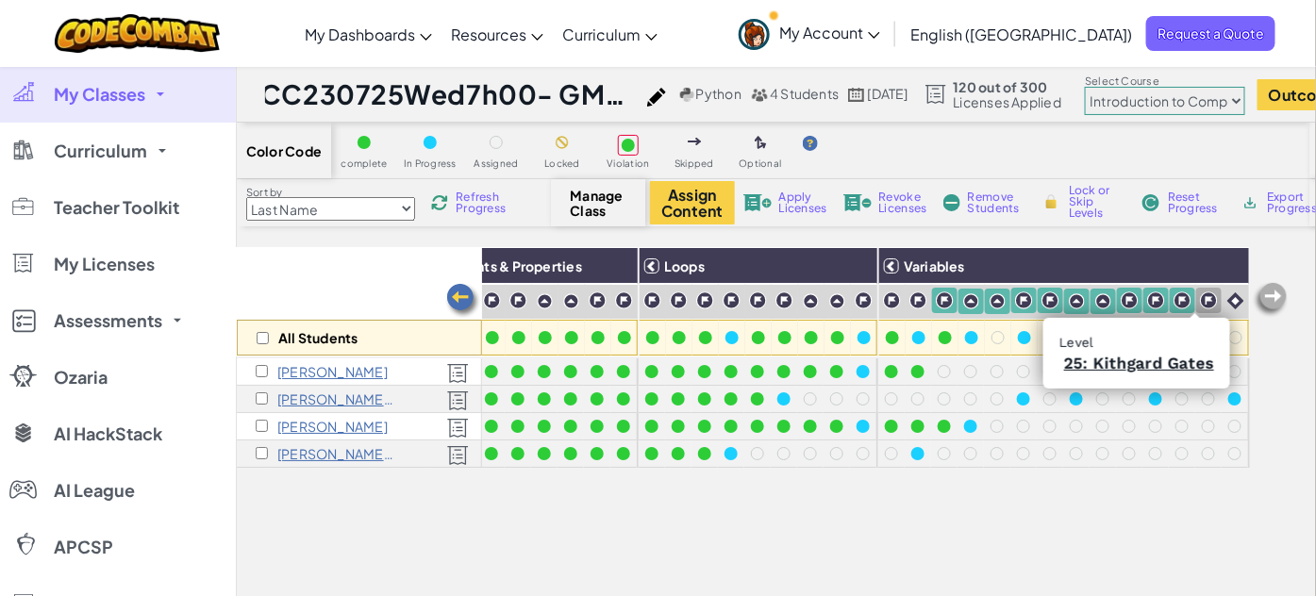
click at [1200, 303] on img at bounding box center [1209, 301] width 18 height 18
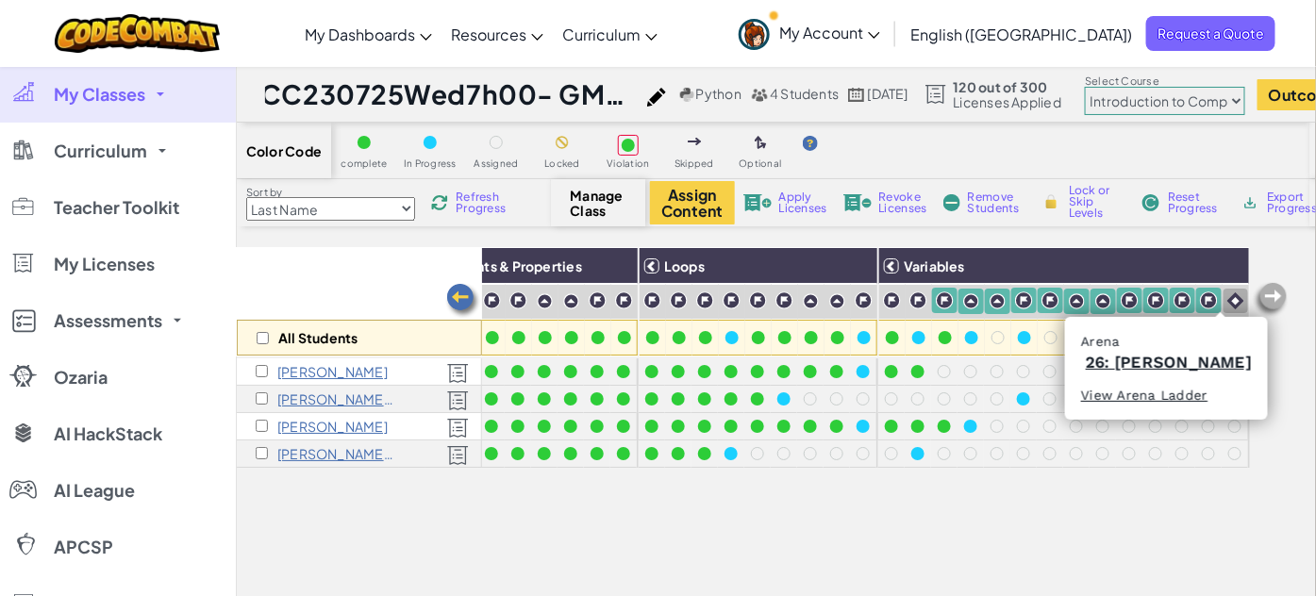
click at [1228, 302] on img at bounding box center [1236, 301] width 17 height 17
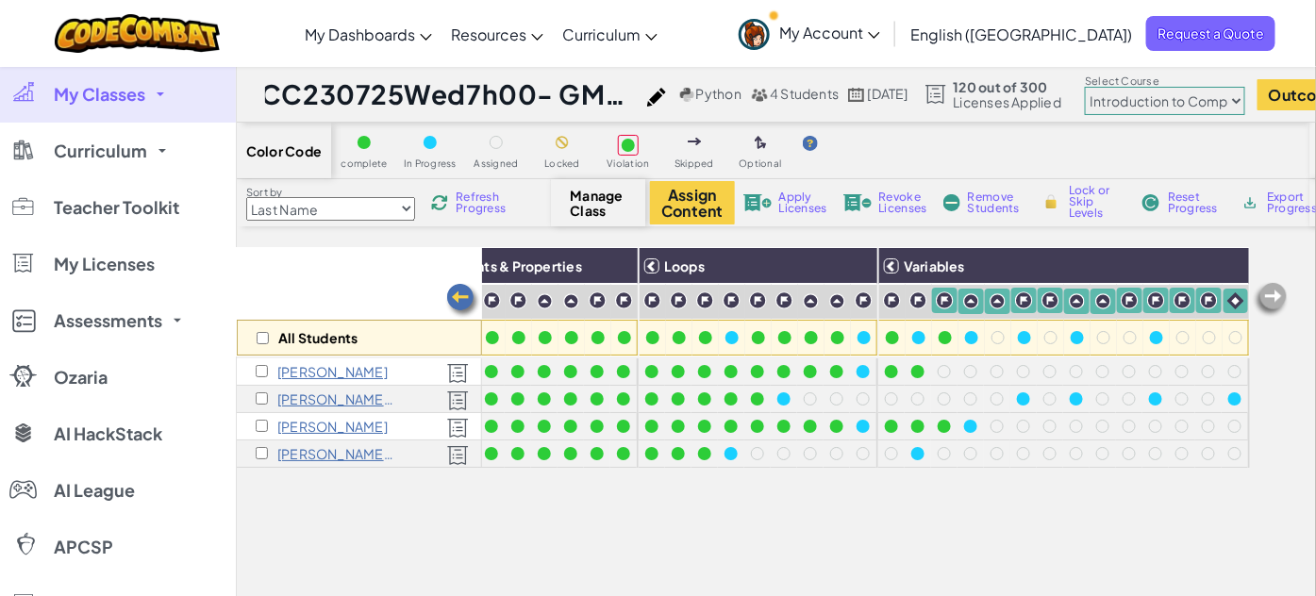
click at [1070, 200] on span "Lock or Skip Levels" at bounding box center [1097, 202] width 56 height 34
checkbox input "true"
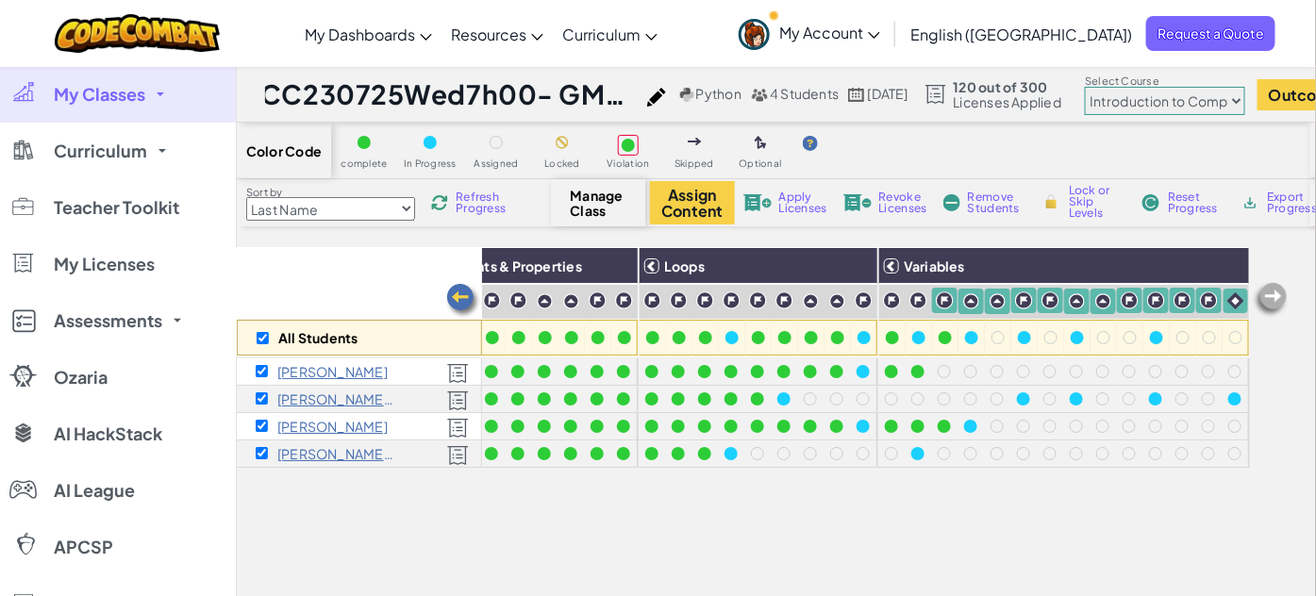
checkbox input "true"
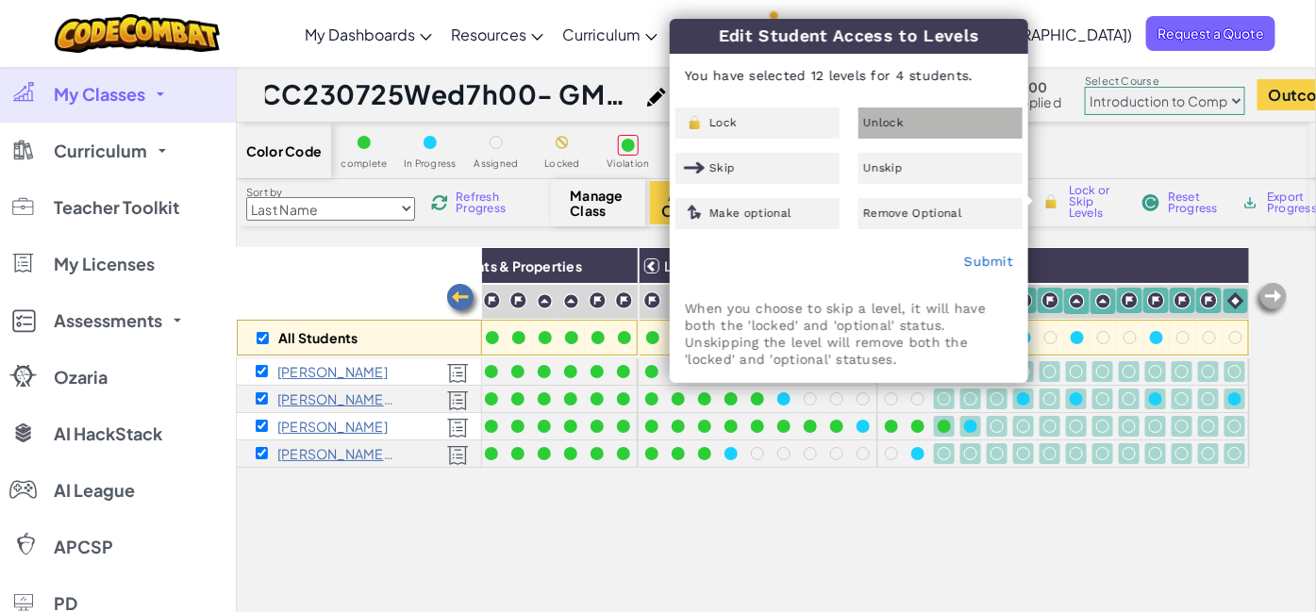
click at [897, 126] on span "Unlock" at bounding box center [883, 122] width 41 height 11
click at [978, 259] on link "Submit" at bounding box center [988, 261] width 49 height 15
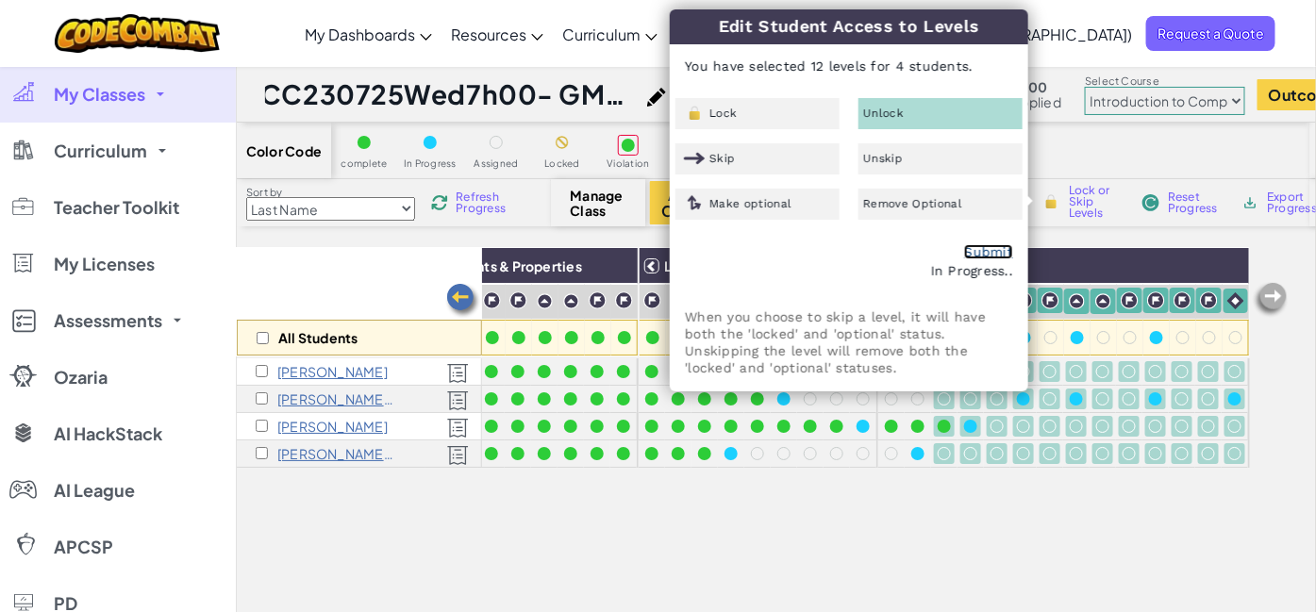
checkbox input "false"
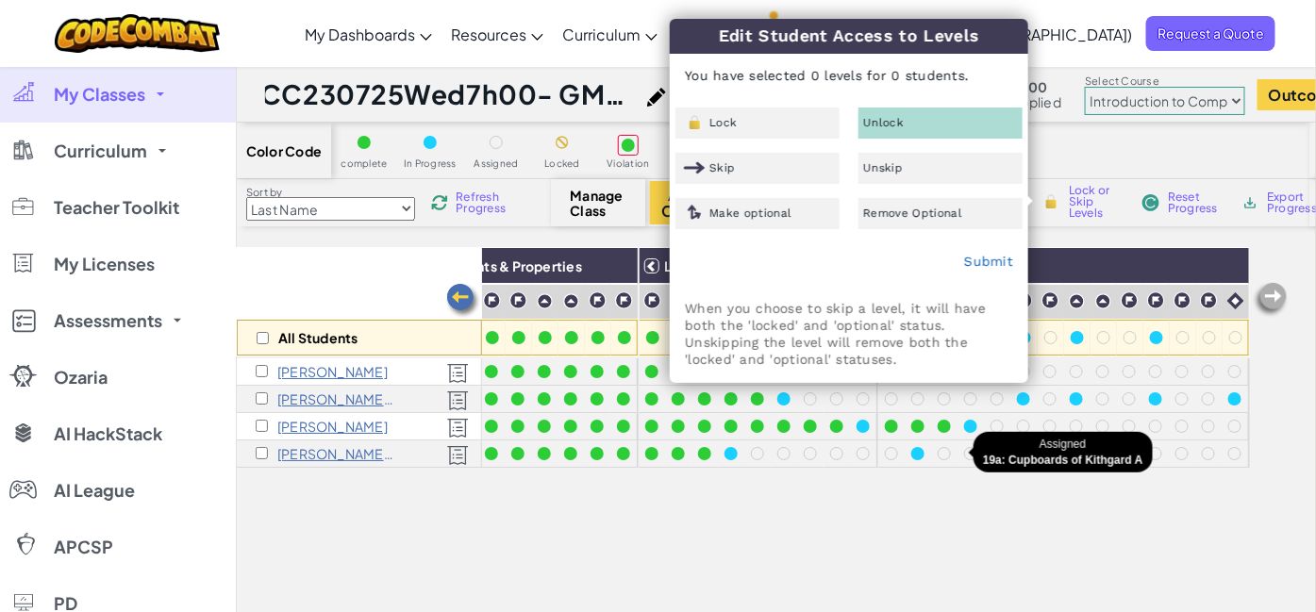
click at [967, 473] on div "All Students Basic Syntax Arguments & Properties Loops Variables [PERSON_NAME] …" at bounding box center [743, 511] width 1013 height 528
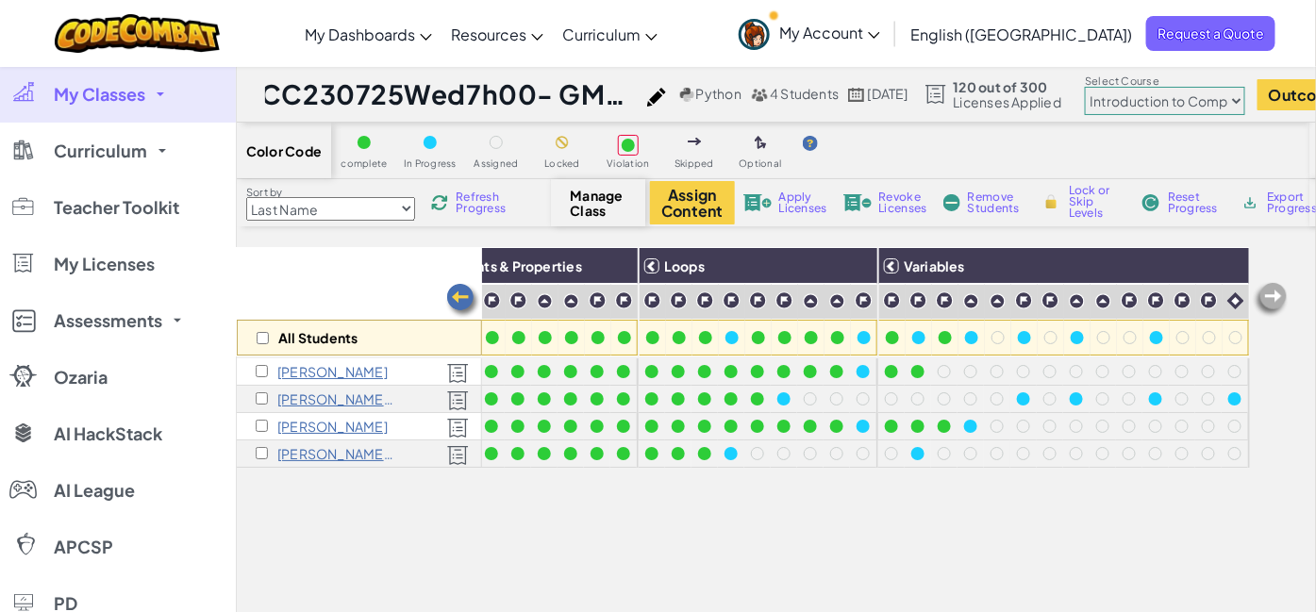
click at [1210, 108] on select "Junior Introduction to Computer Science Game Development 1 Web Development 1 Co…" at bounding box center [1165, 101] width 160 height 28
select select "5789587aad86a6efb573701e"
click at [1140, 87] on select "Junior Introduction to Computer Science Game Development 1 Web Development 1 Co…" at bounding box center [1165, 101] width 160 height 28
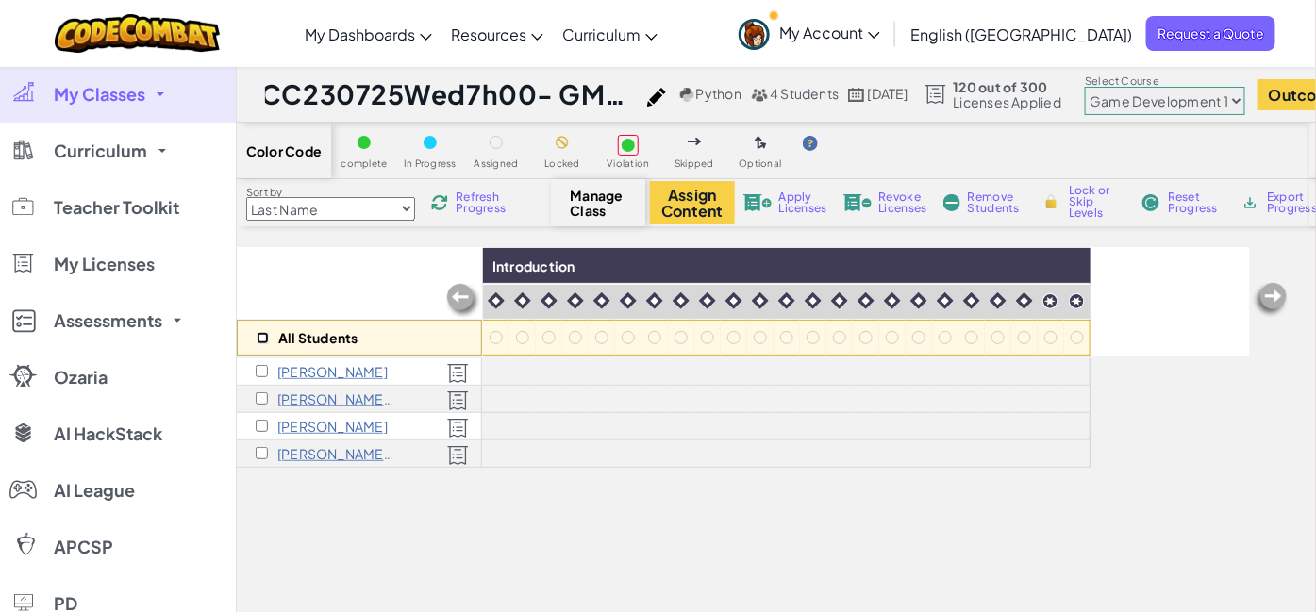
click at [267, 343] on input "checkbox" at bounding box center [263, 338] width 12 height 12
checkbox input "true"
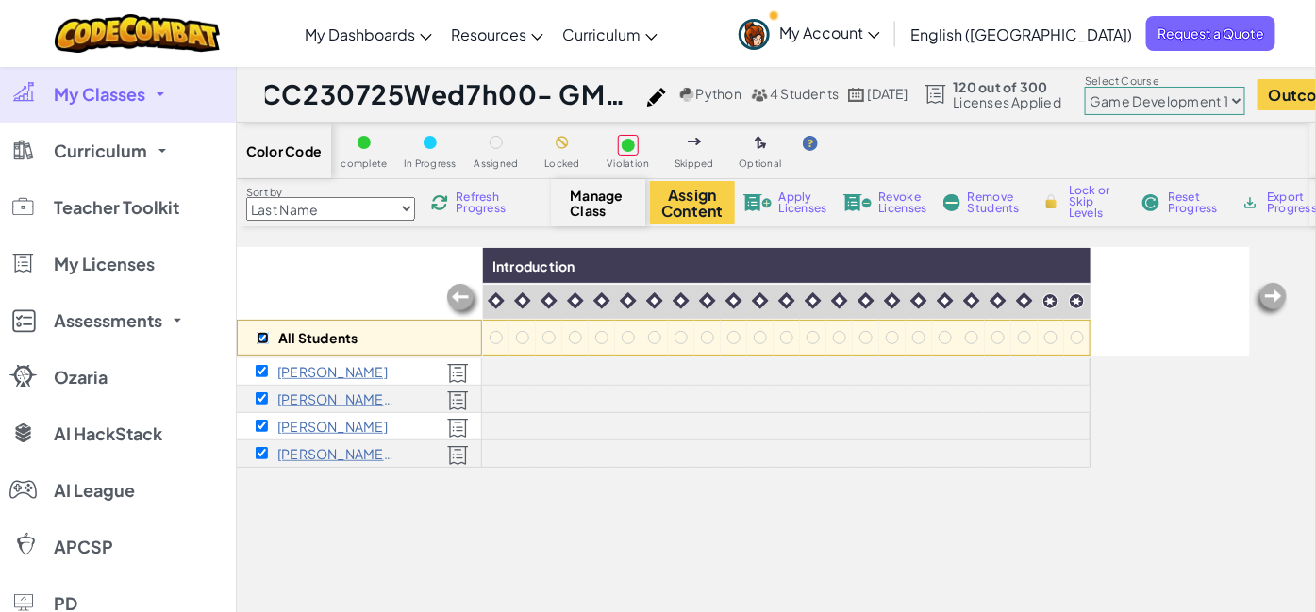
checkbox input "true"
click at [675, 207] on button "Assign Content" at bounding box center [692, 202] width 85 height 43
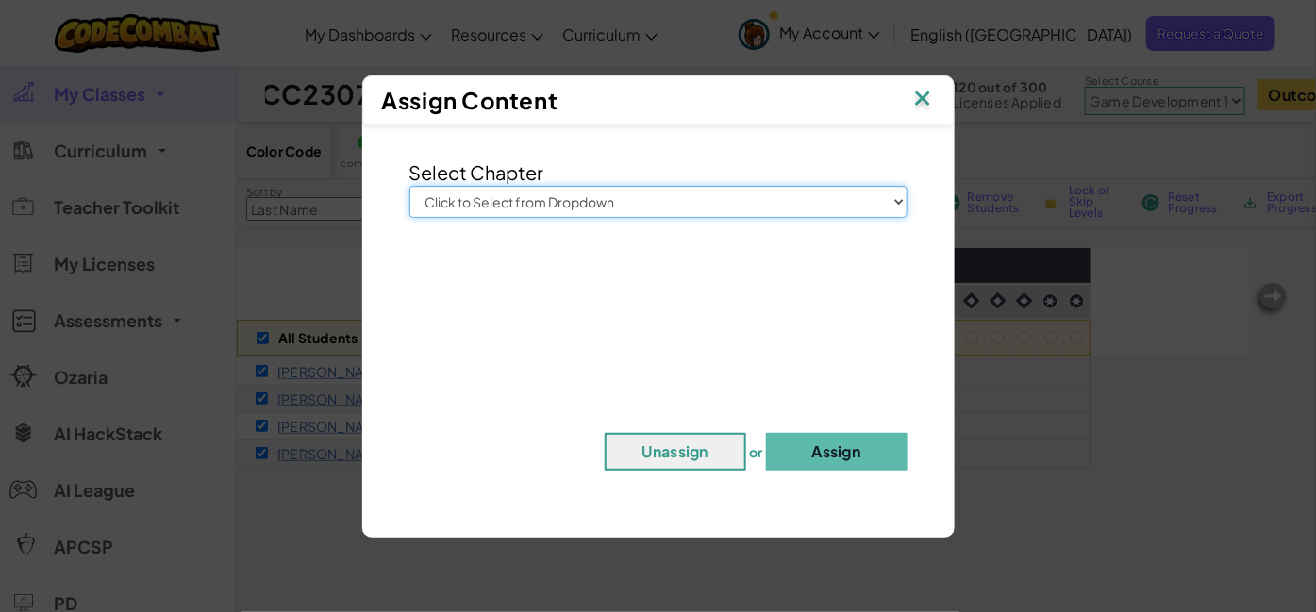
click at [620, 201] on select "Click to Select from Dropdown Junior Introduction to Computer Science Game Deve…" at bounding box center [659, 202] width 498 height 32
select select "Game Development 1"
click at [410, 186] on select "Click to Select from Dropdown Junior Introduction to Computer Science Game Deve…" at bounding box center [659, 202] width 498 height 32
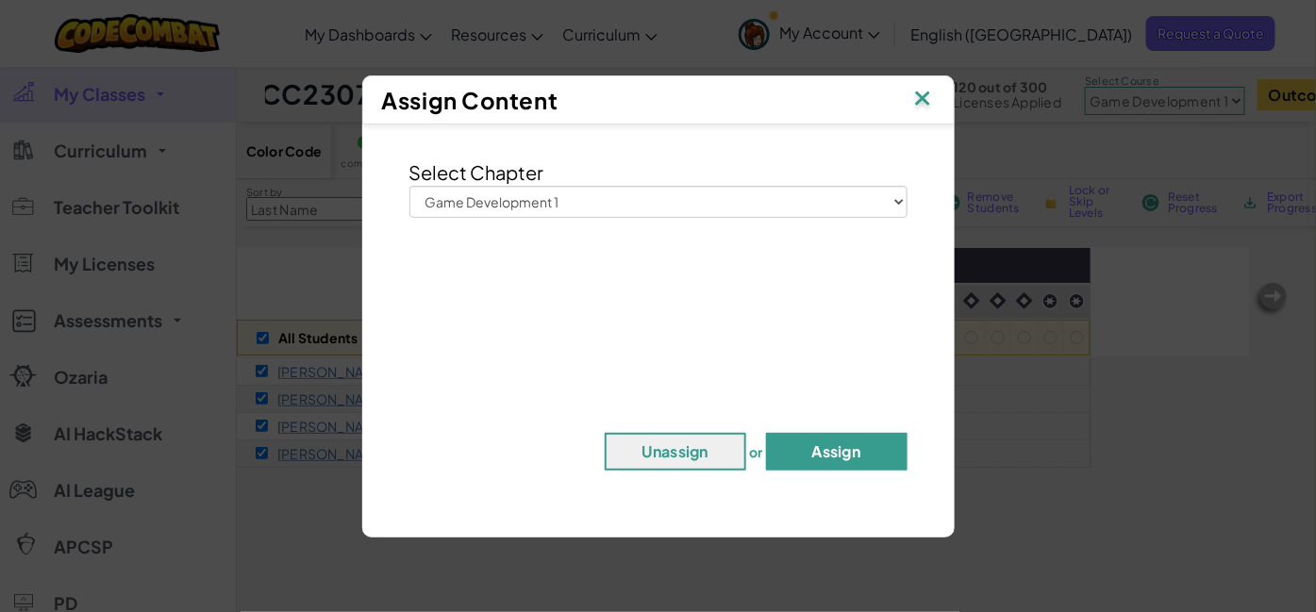
click at [819, 451] on button "Assign" at bounding box center [837, 452] width 142 height 38
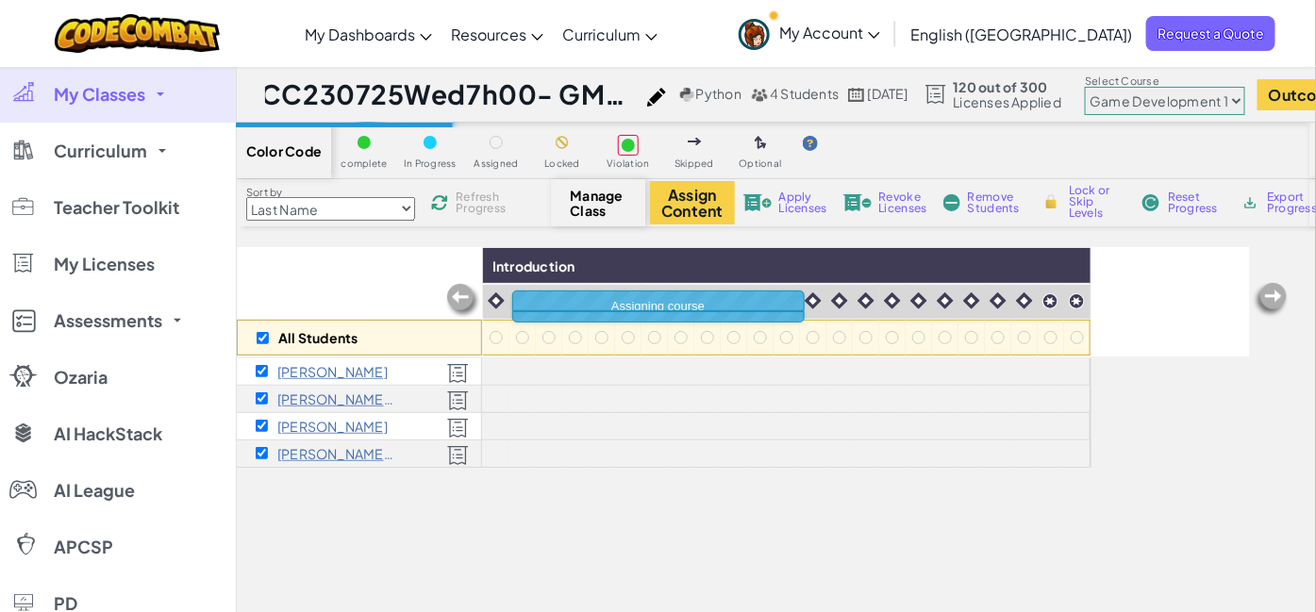
click at [932, 101] on img at bounding box center [923, 100] width 25 height 28
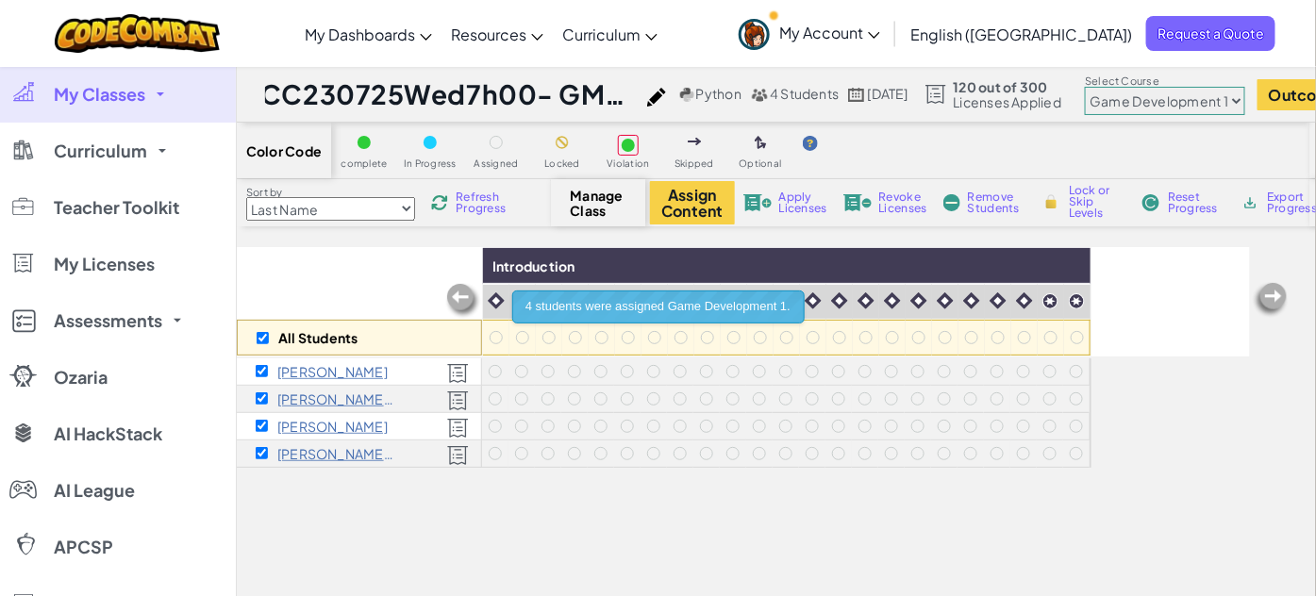
click at [787, 476] on div "All Students Introduction [PERSON_NAME] [PERSON_NAME] M [PERSON_NAME] [PERSON_N…" at bounding box center [743, 511] width 1013 height 528
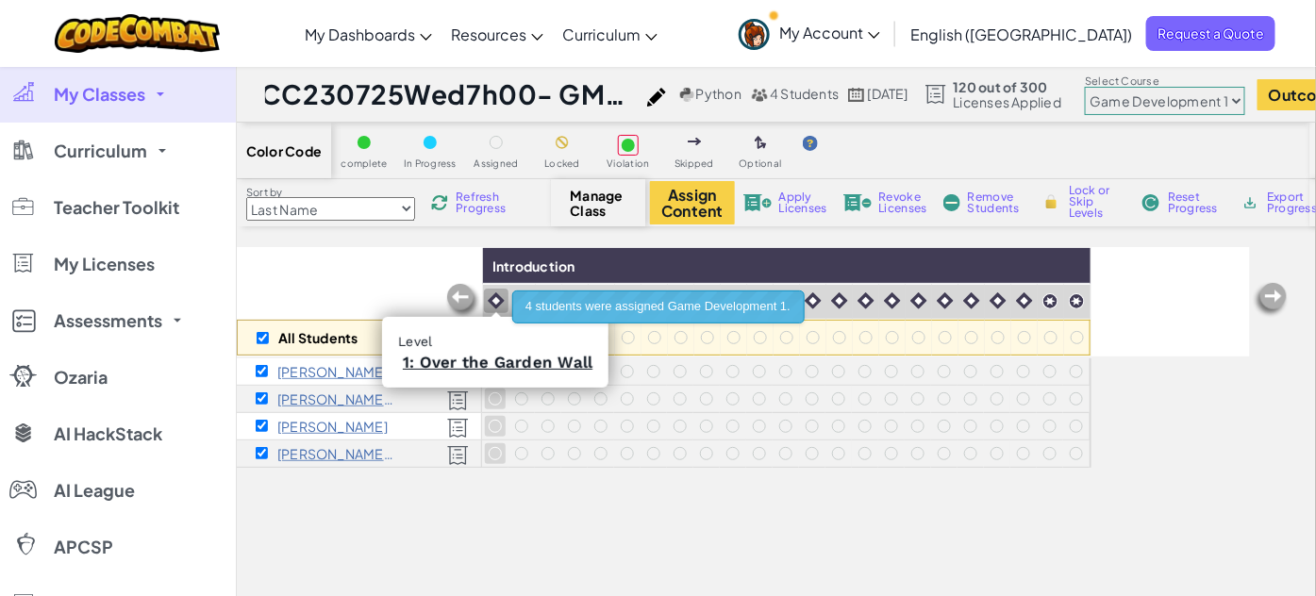
click at [493, 296] on img at bounding box center [496, 301] width 17 height 17
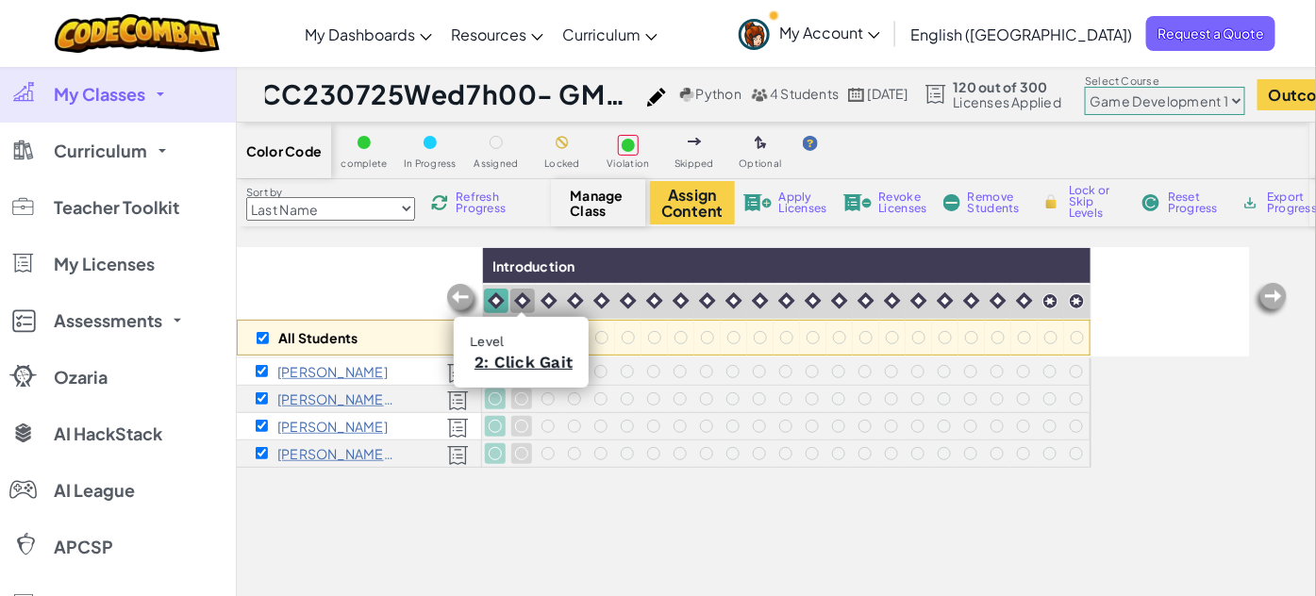
click at [523, 298] on img at bounding box center [522, 301] width 17 height 17
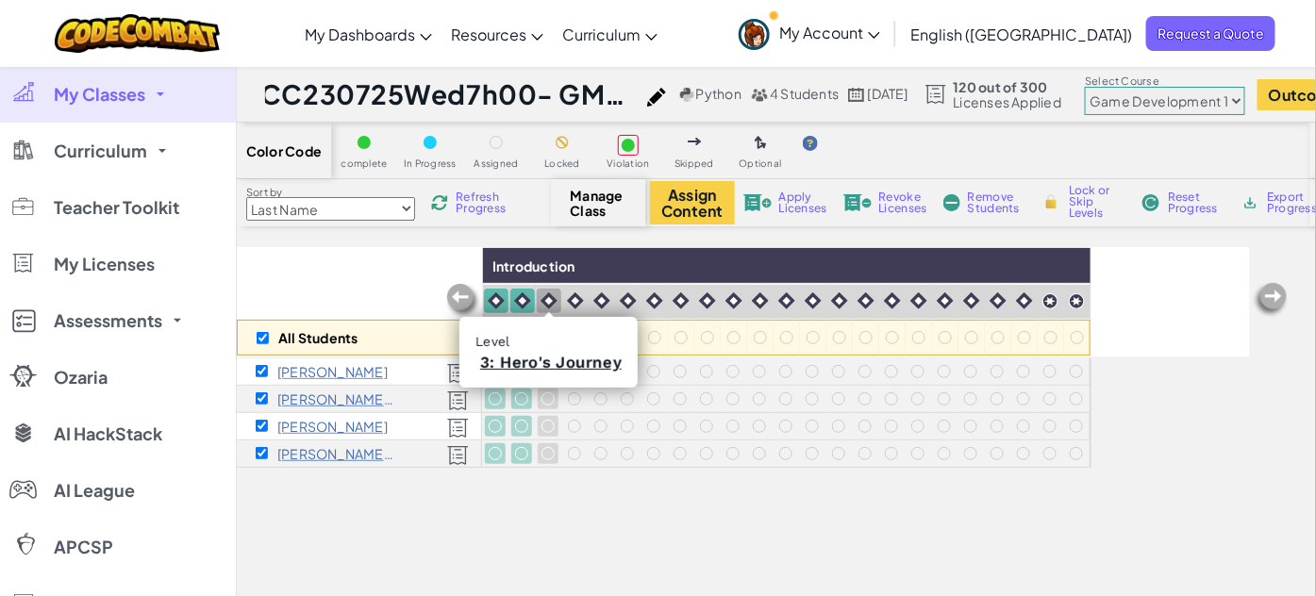
click at [550, 300] on img at bounding box center [549, 301] width 17 height 17
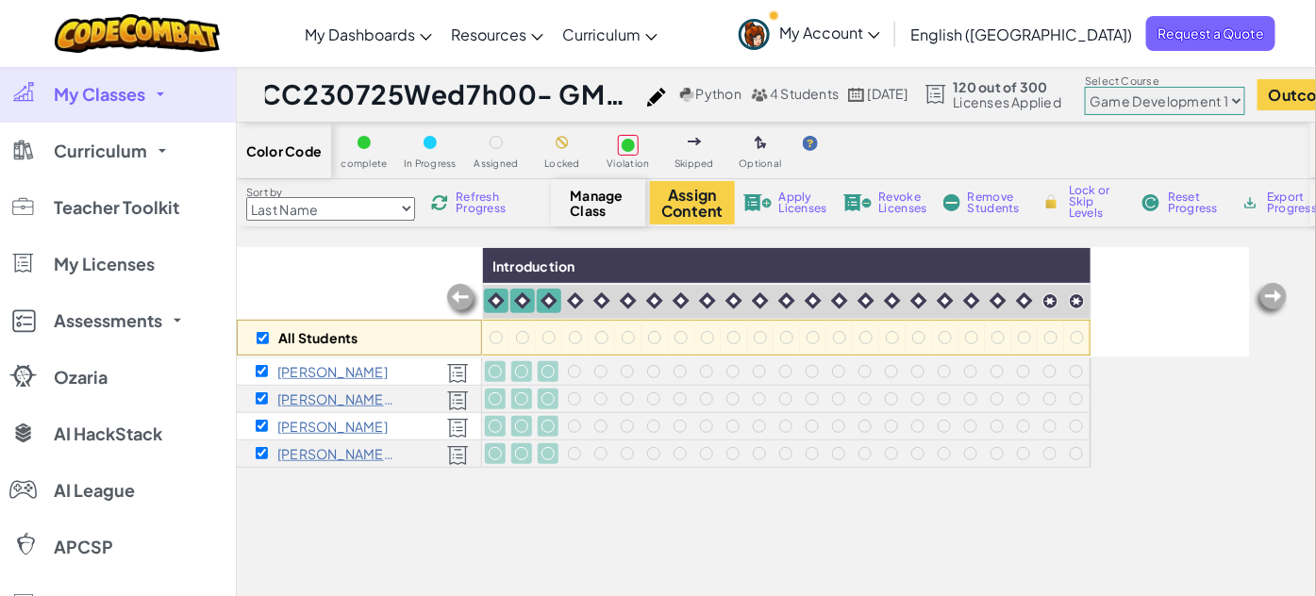
click at [1069, 200] on span "Lock or Skip Levels" at bounding box center [1097, 202] width 56 height 34
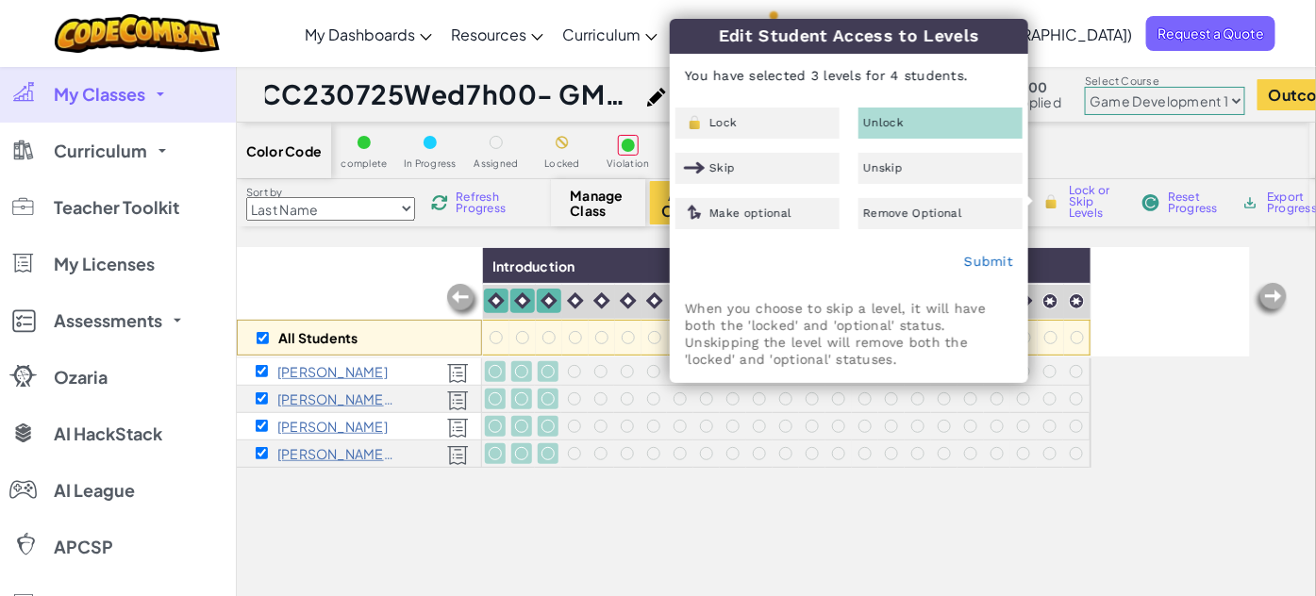
click at [945, 120] on div "Unlock" at bounding box center [941, 123] width 164 height 31
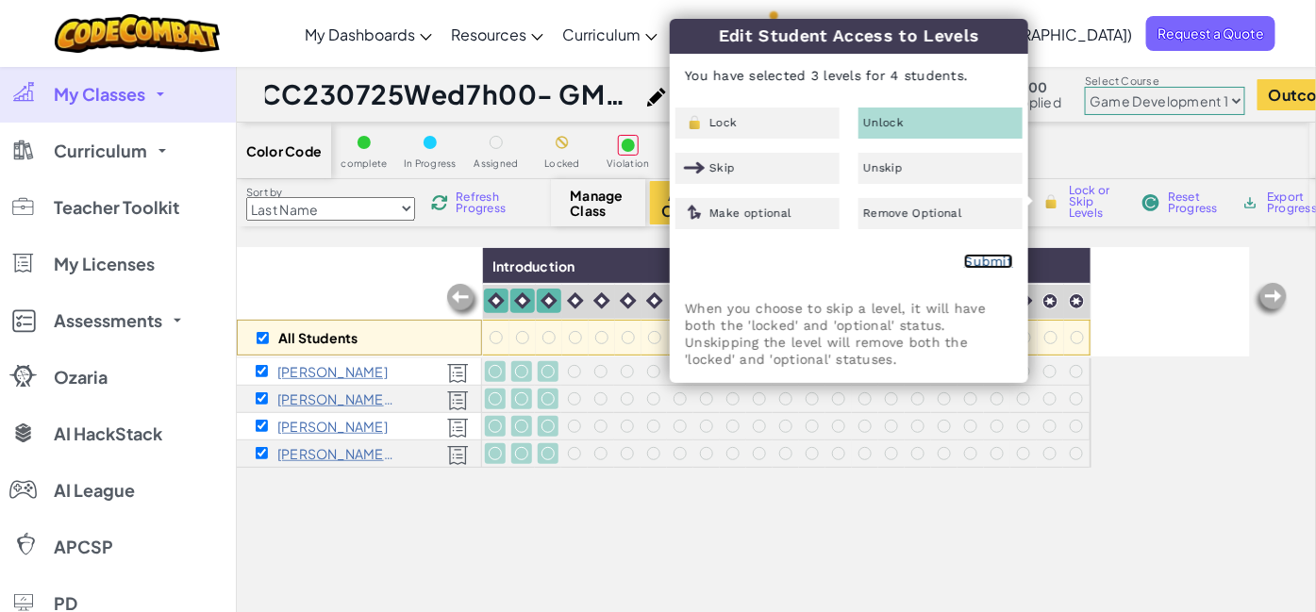
click at [989, 258] on link "Submit" at bounding box center [988, 261] width 49 height 15
checkbox input "false"
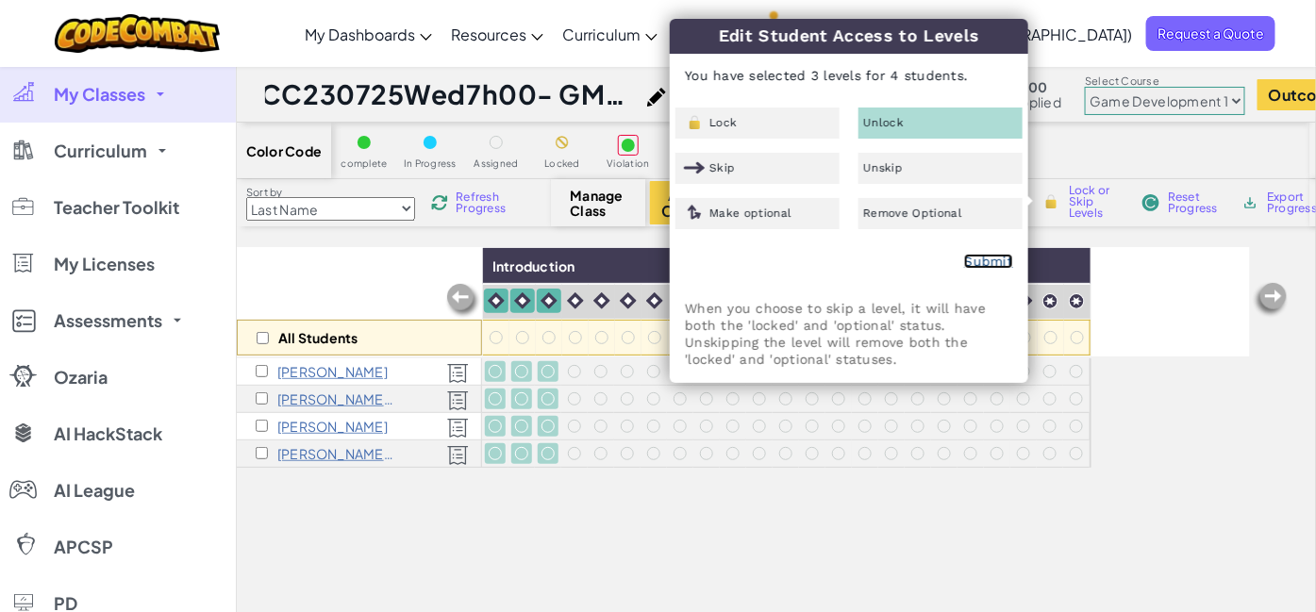
checkbox input "false"
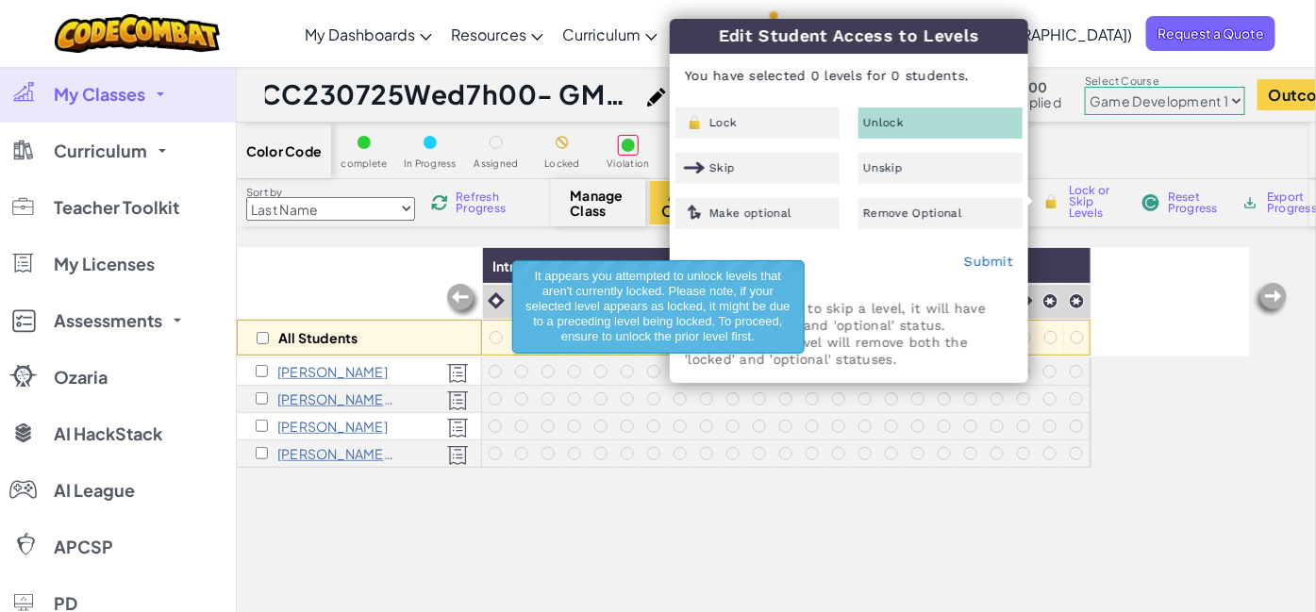
click at [888, 483] on div "All Students Introduction [PERSON_NAME] [PERSON_NAME] M [PERSON_NAME] [PERSON_N…" at bounding box center [743, 511] width 1013 height 528
